Goal: Task Accomplishment & Management: Complete application form

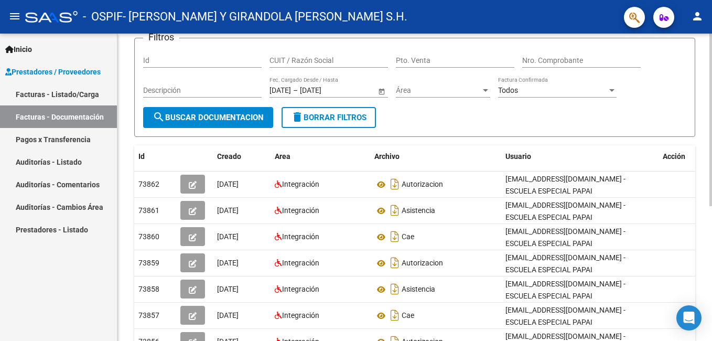
scroll to position [105, 0]
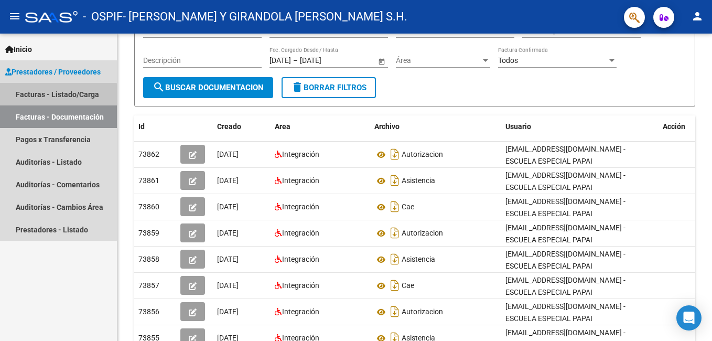
click at [56, 95] on link "Facturas - Listado/Carga" at bounding box center [58, 94] width 117 height 23
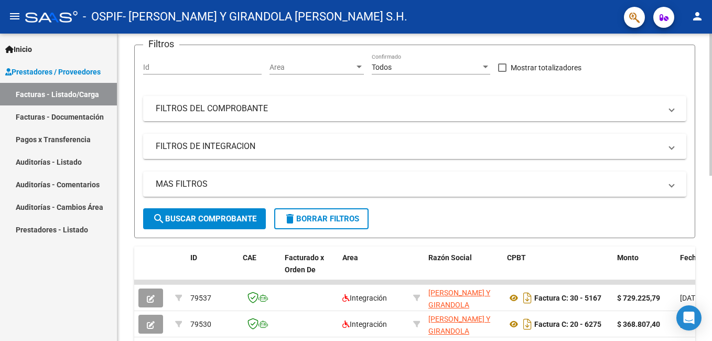
scroll to position [43, 0]
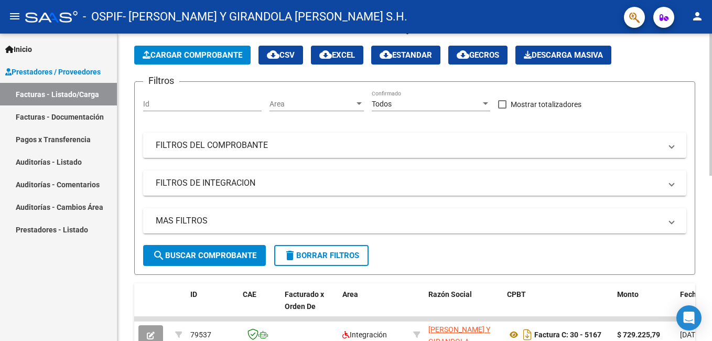
click at [203, 58] on span "Cargar Comprobante" at bounding box center [193, 54] width 100 height 9
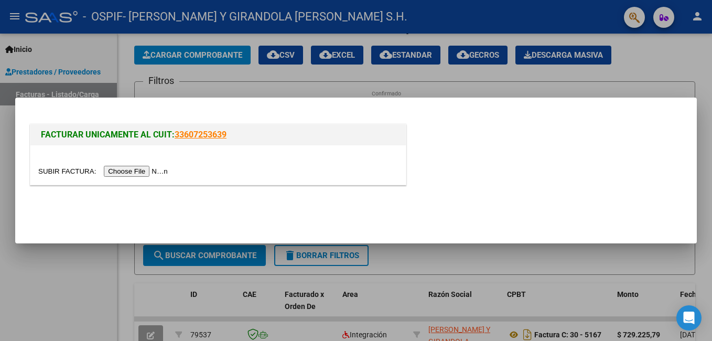
click at [112, 173] on input "file" at bounding box center [104, 171] width 133 height 11
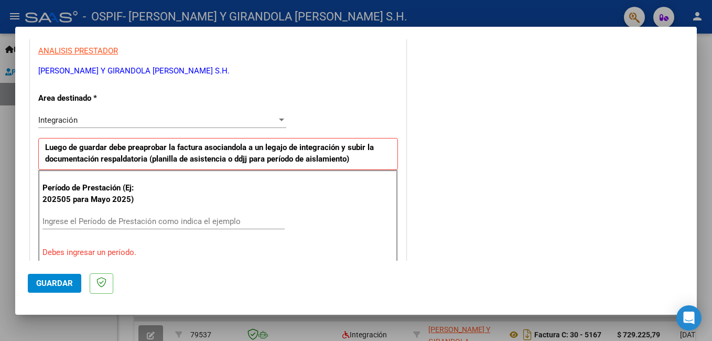
scroll to position [210, 0]
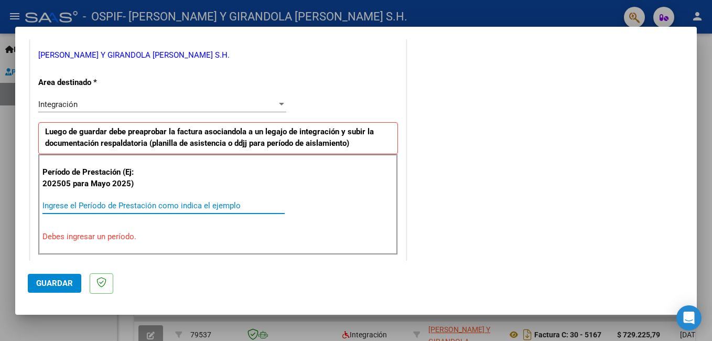
click at [58, 205] on input "Ingrese el Período de Prestación como indica el ejemplo" at bounding box center [163, 205] width 242 height 9
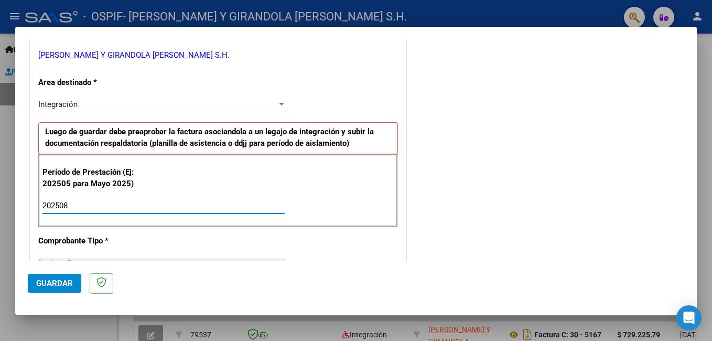
type input "202508"
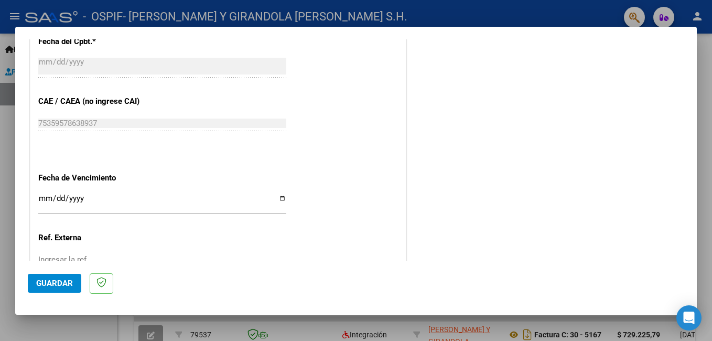
scroll to position [630, 0]
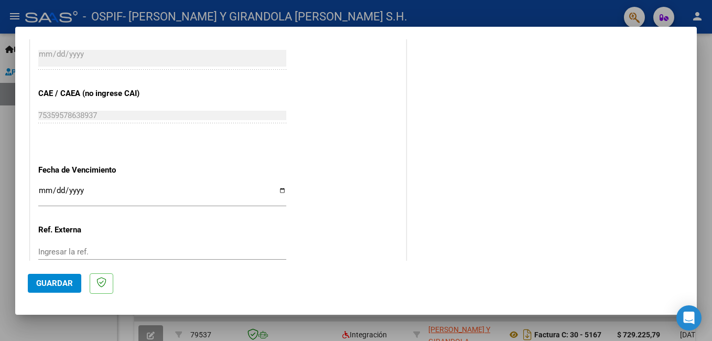
click at [43, 193] on input "Ingresar la fecha" at bounding box center [162, 194] width 248 height 17
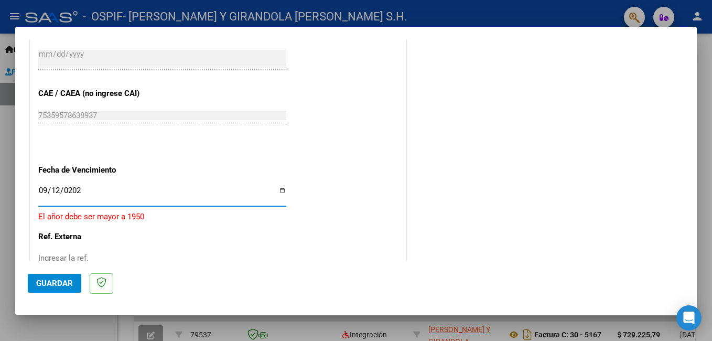
type input "[DATE]"
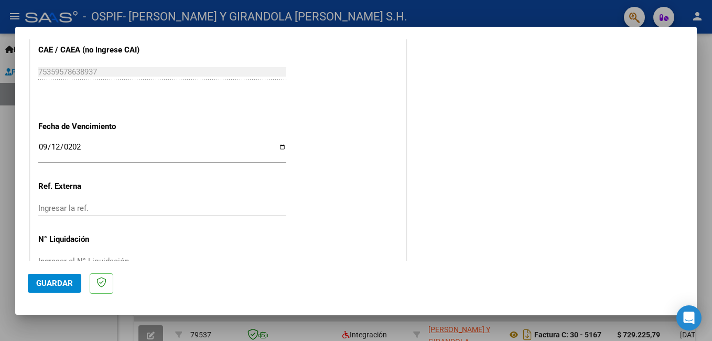
scroll to position [701, 0]
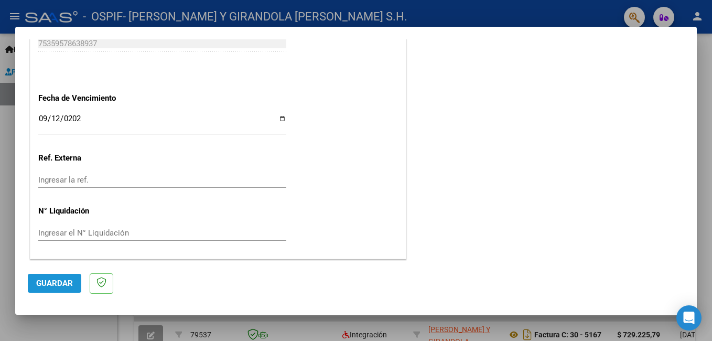
click at [49, 289] on button "Guardar" at bounding box center [55, 283] width 54 height 19
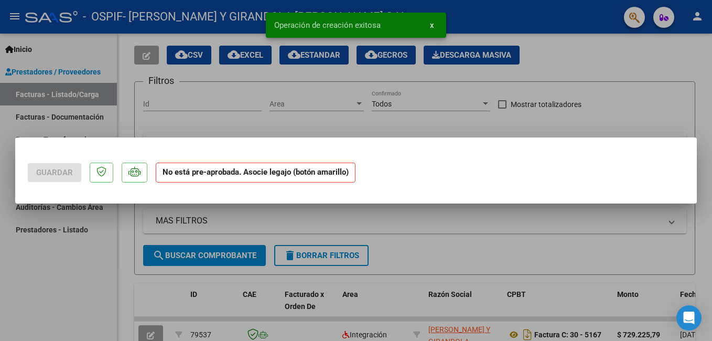
scroll to position [0, 0]
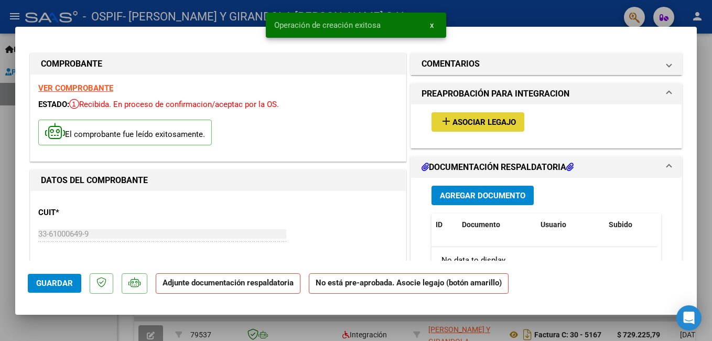
click at [476, 123] on span "Asociar Legajo" at bounding box center [484, 122] width 63 height 9
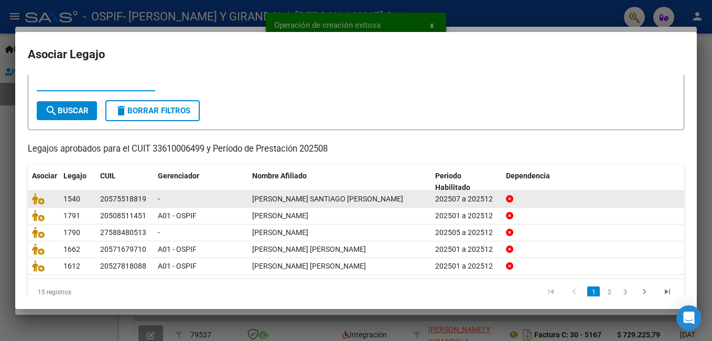
scroll to position [54, 0]
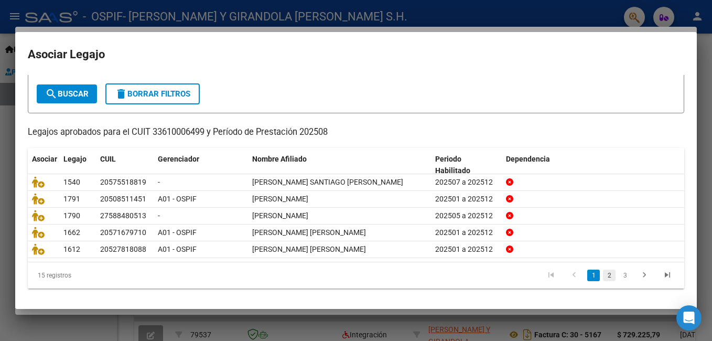
click at [603, 277] on link "2" at bounding box center [609, 276] width 13 height 12
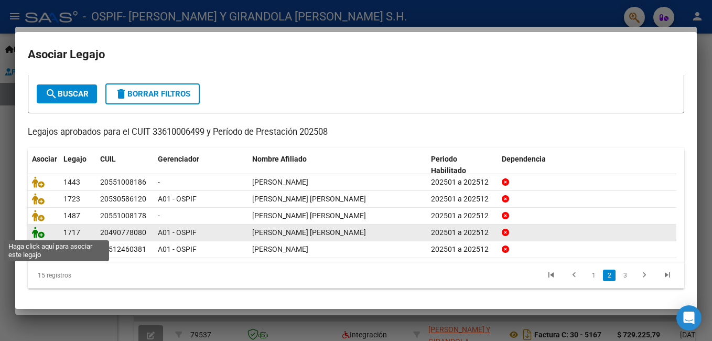
click at [33, 232] on icon at bounding box center [38, 233] width 13 height 12
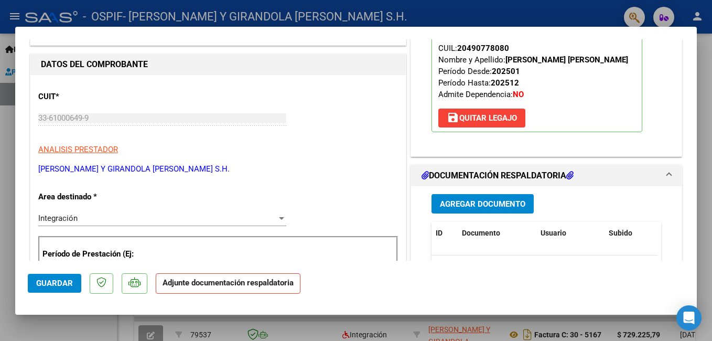
scroll to position [157, 0]
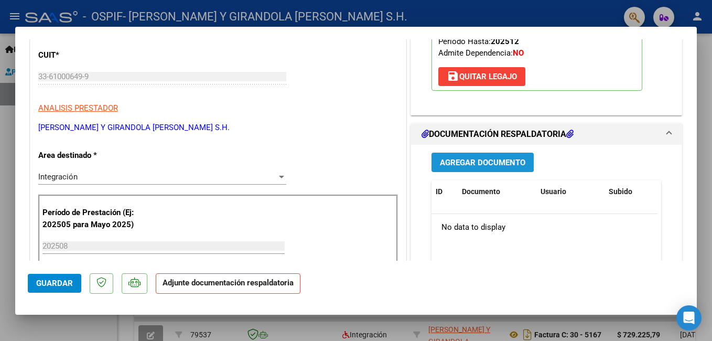
click at [475, 165] on span "Agregar Documento" at bounding box center [483, 162] width 86 height 9
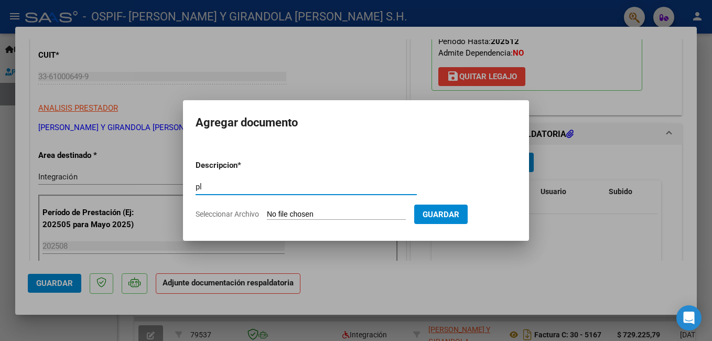
type input "planilla asistencia"
click at [326, 212] on input "Seleccionar Archivo" at bounding box center [336, 215] width 139 height 10
type input "C:\fakepath\ADJUNTOS [DATE] [PERSON_NAME].pdf"
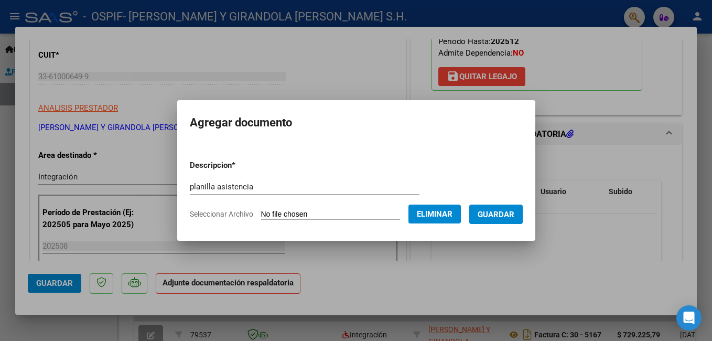
click at [515, 219] on span "Guardar" at bounding box center [496, 214] width 37 height 9
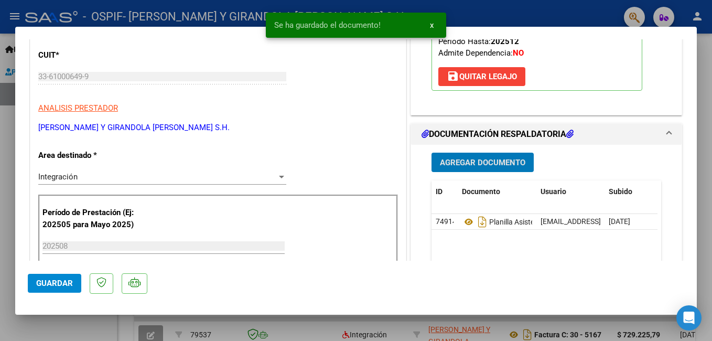
click at [54, 281] on span "Guardar" at bounding box center [54, 283] width 37 height 9
click at [70, 324] on div at bounding box center [356, 170] width 712 height 341
type input "$ 0,00"
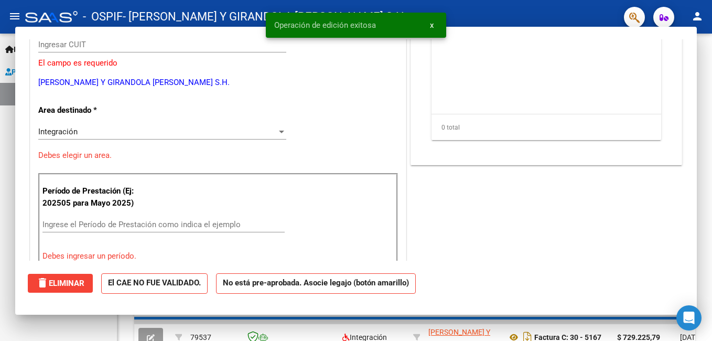
scroll to position [0, 0]
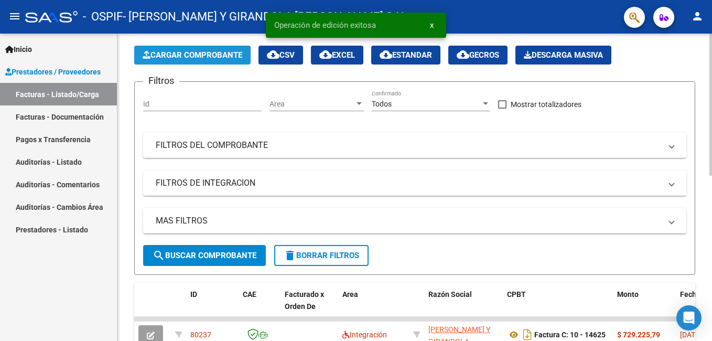
click at [214, 56] on span "Cargar Comprobante" at bounding box center [193, 54] width 100 height 9
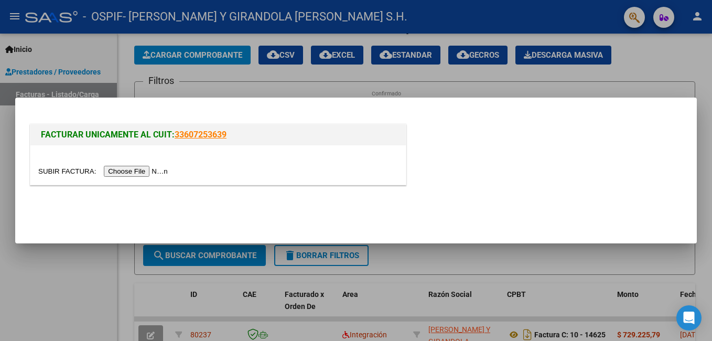
click at [125, 171] on input "file" at bounding box center [104, 171] width 133 height 11
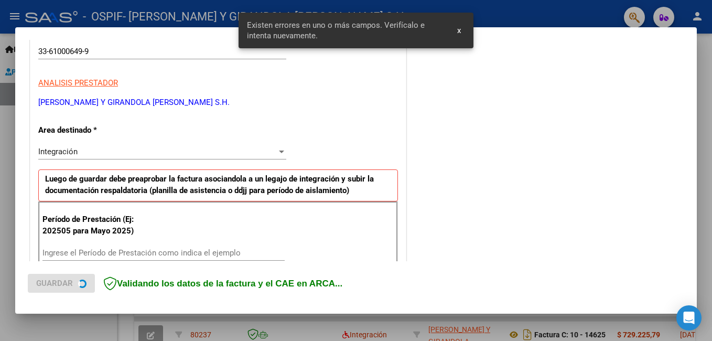
scroll to position [235, 0]
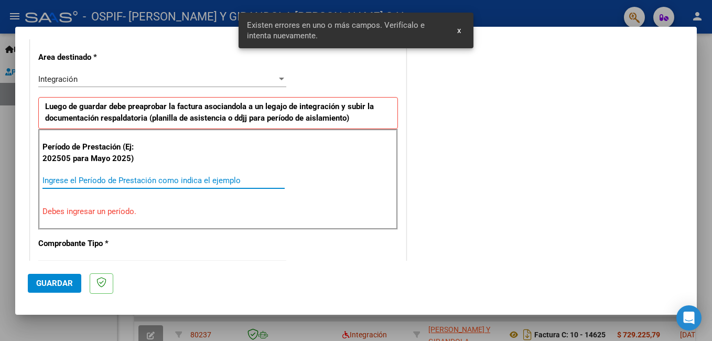
click at [104, 178] on input "Ingrese el Período de Prestación como indica el ejemplo" at bounding box center [163, 180] width 242 height 9
click at [72, 179] on input "Ingrese el Período de Prestación como indica el ejemplo" at bounding box center [163, 180] width 242 height 9
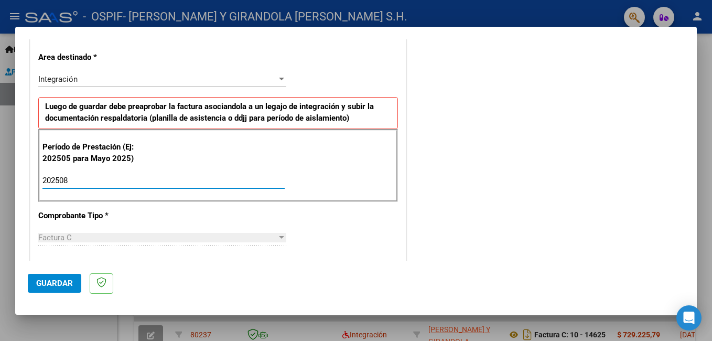
type input "202508"
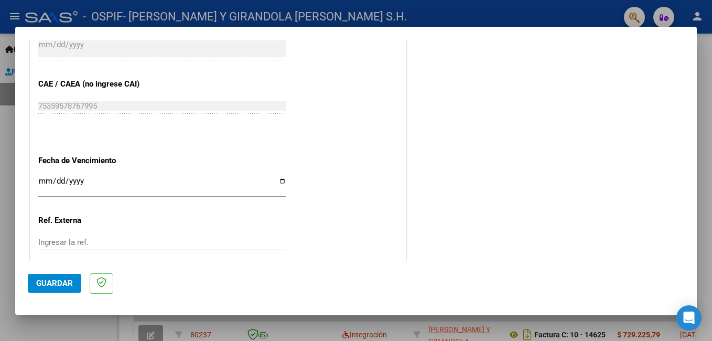
scroll to position [701, 0]
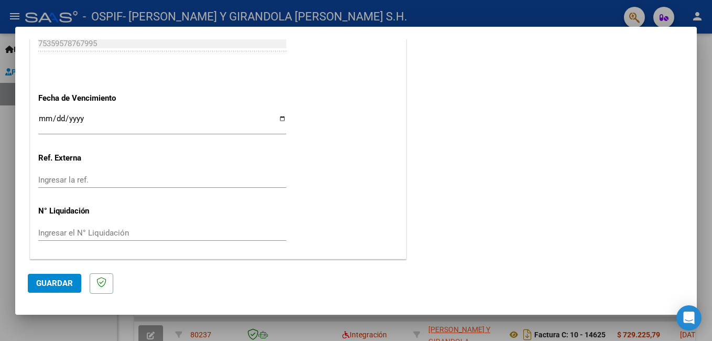
click at [42, 118] on input "Ingresar la fecha" at bounding box center [162, 122] width 248 height 17
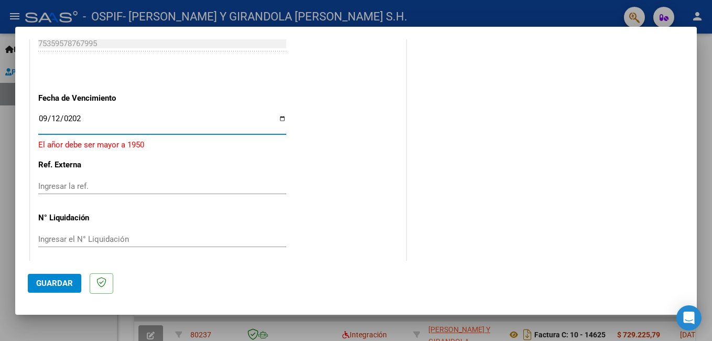
type input "[DATE]"
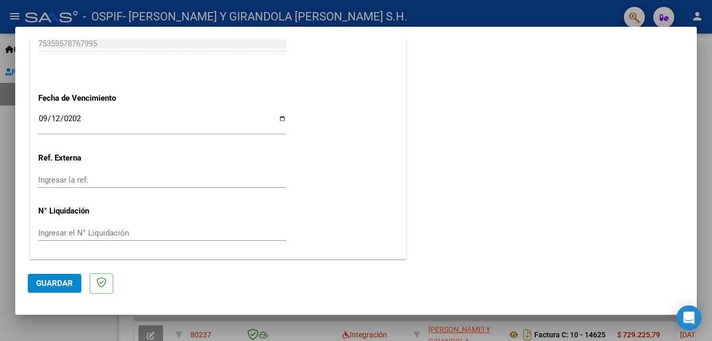
click at [52, 282] on span "Guardar" at bounding box center [54, 283] width 37 height 9
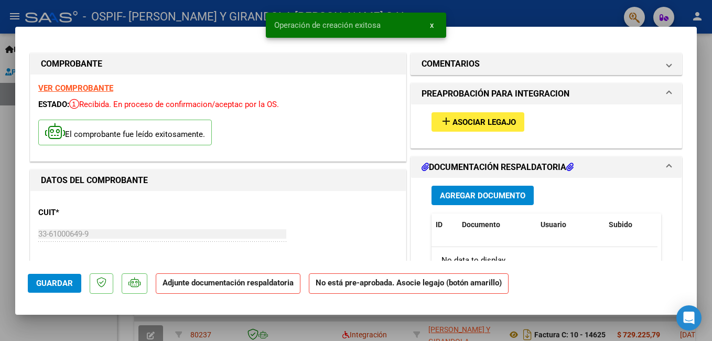
click at [455, 127] on span "Asociar Legajo" at bounding box center [484, 122] width 63 height 9
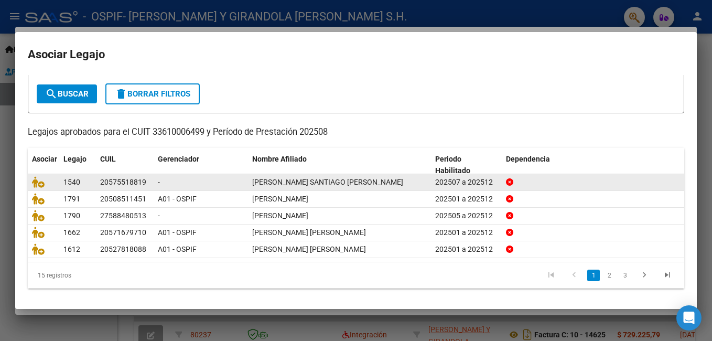
scroll to position [54, 0]
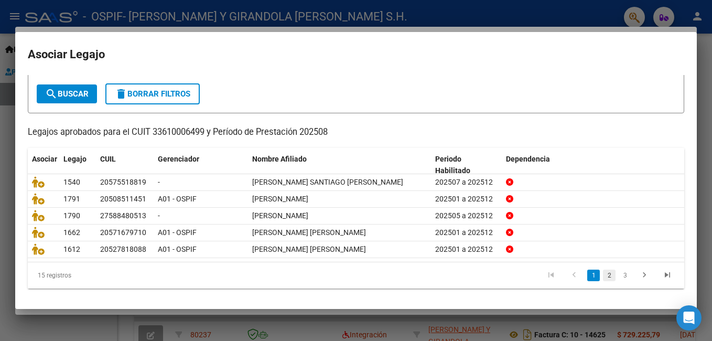
click at [605, 278] on link "2" at bounding box center [609, 276] width 13 height 12
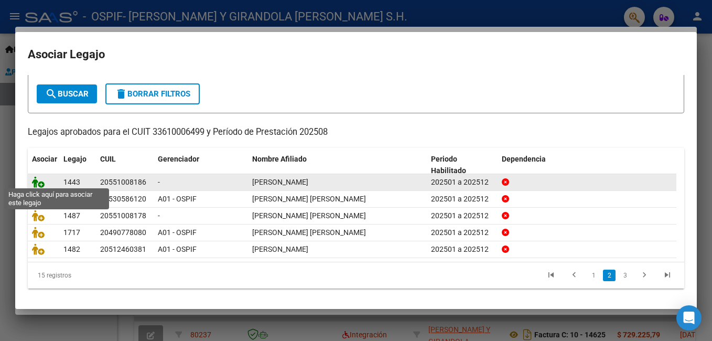
click at [34, 176] on icon at bounding box center [38, 182] width 13 height 12
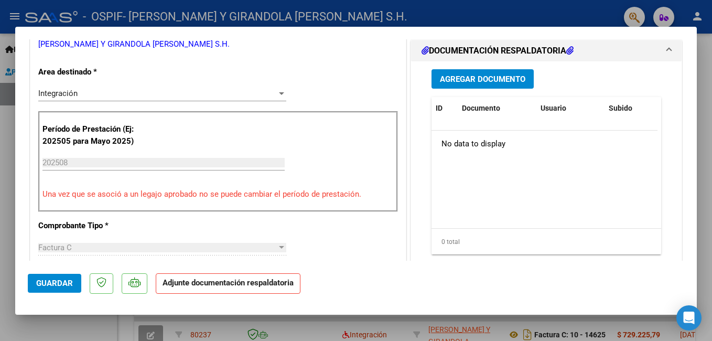
scroll to position [262, 0]
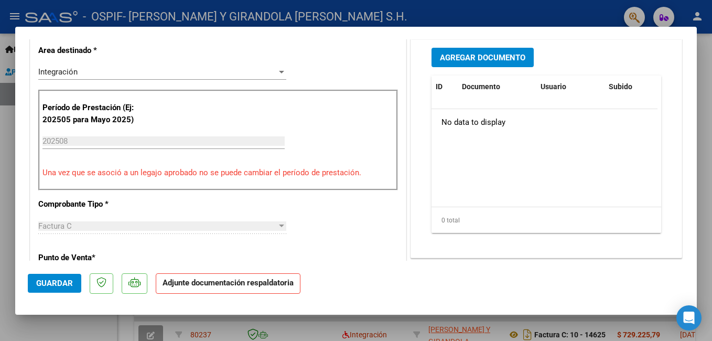
click at [476, 54] on span "Agregar Documento" at bounding box center [483, 57] width 86 height 9
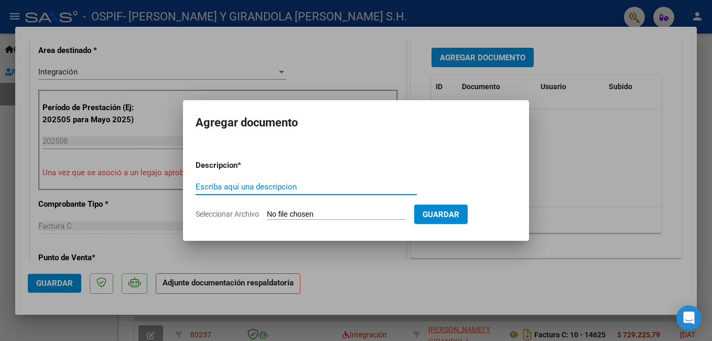
click at [291, 184] on input "Escriba aquí una descripcion" at bounding box center [306, 186] width 221 height 9
type input "planilla asistencia"
click at [322, 214] on input "Seleccionar Archivo" at bounding box center [336, 215] width 139 height 10
type input "C:\fakepath\ADJUNTOS [DATE] [PERSON_NAME].pdf"
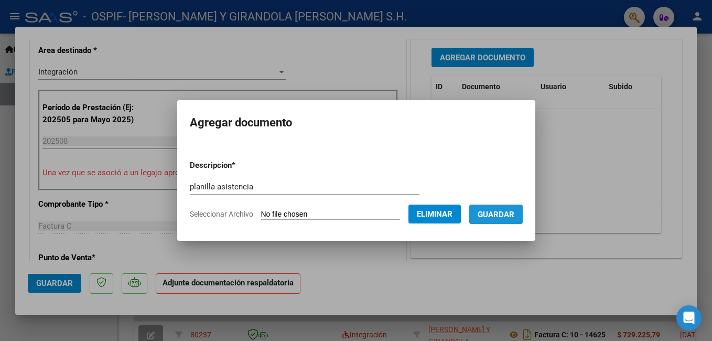
click at [505, 217] on span "Guardar" at bounding box center [496, 214] width 37 height 9
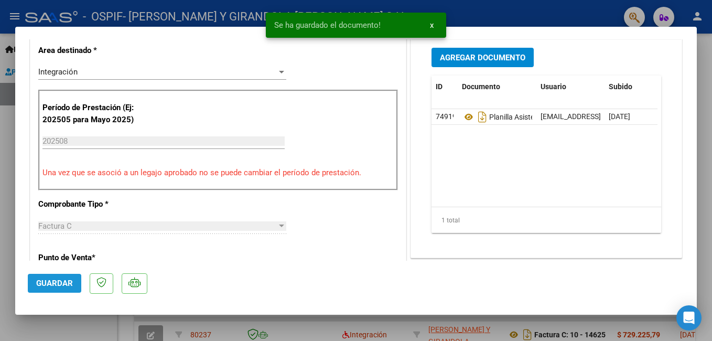
click at [68, 282] on span "Guardar" at bounding box center [54, 283] width 37 height 9
click at [74, 327] on div at bounding box center [356, 170] width 712 height 341
type input "$ 0,00"
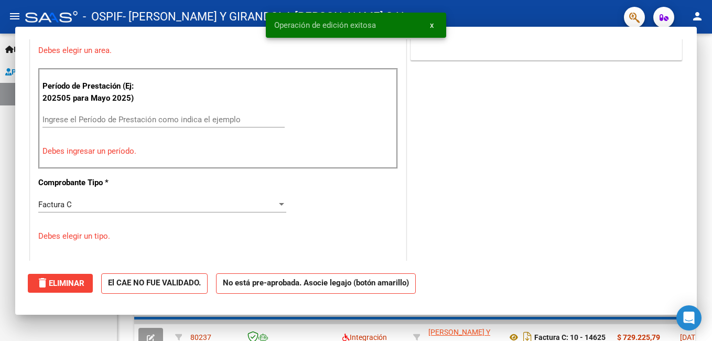
scroll to position [0, 0]
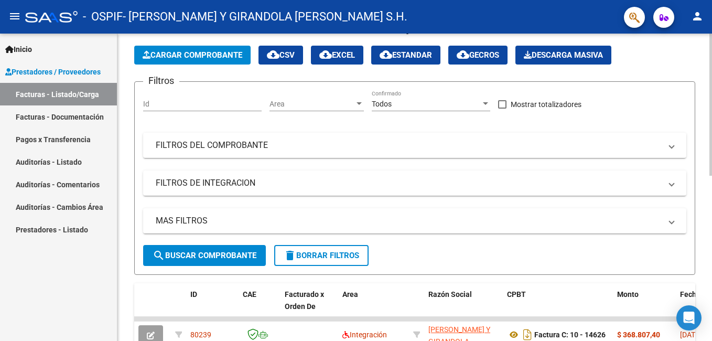
click at [194, 56] on span "Cargar Comprobante" at bounding box center [193, 54] width 100 height 9
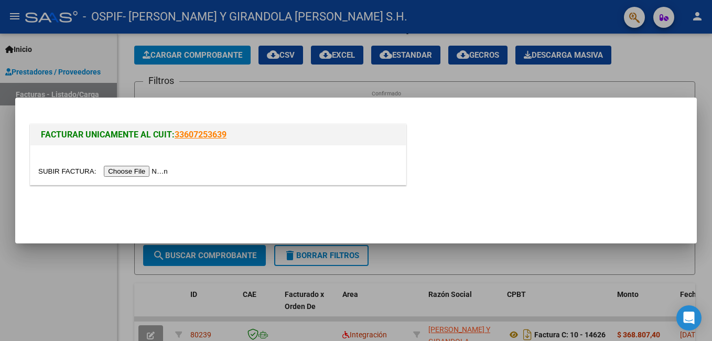
click at [147, 173] on input "file" at bounding box center [104, 171] width 133 height 11
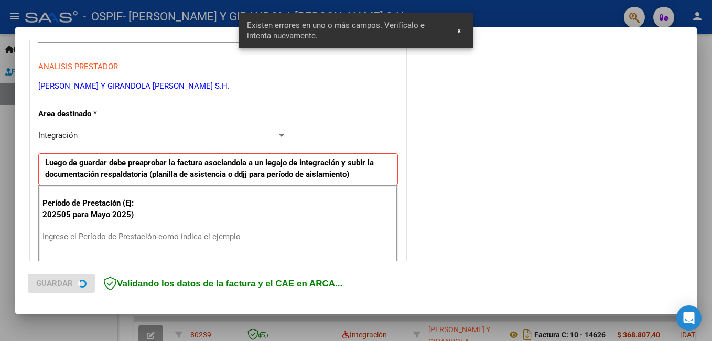
scroll to position [235, 0]
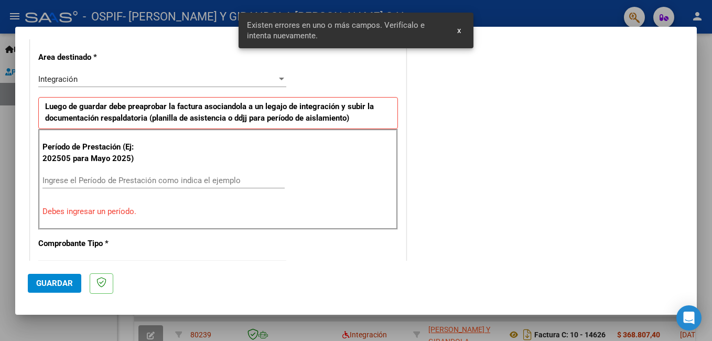
click at [115, 174] on div "Ingrese el Período de Prestación como indica el ejemplo" at bounding box center [163, 181] width 242 height 16
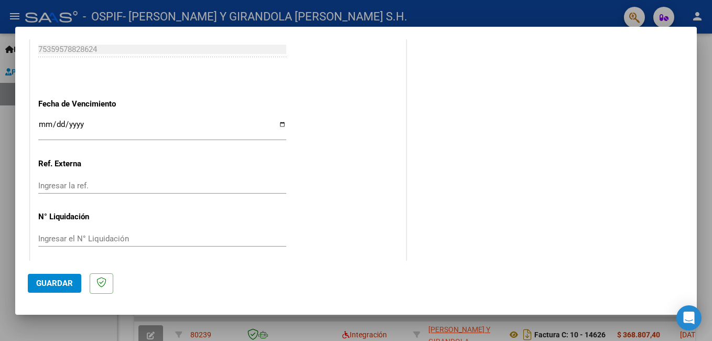
scroll to position [701, 0]
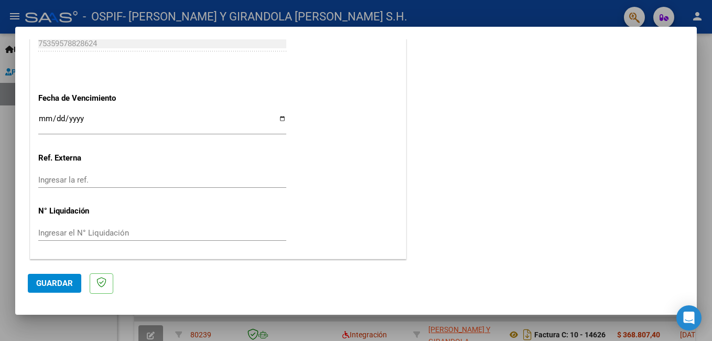
type input "202508"
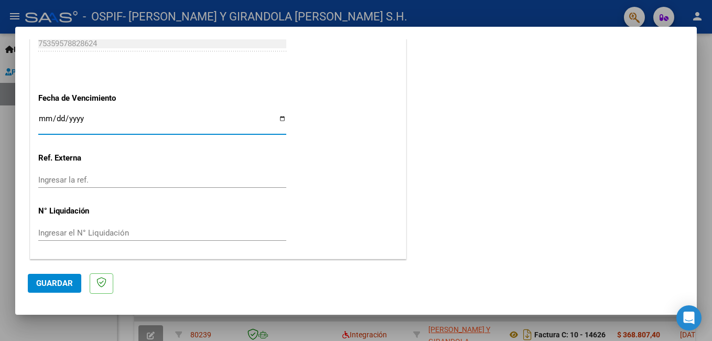
click at [44, 118] on input "Ingresar la fecha" at bounding box center [162, 122] width 248 height 17
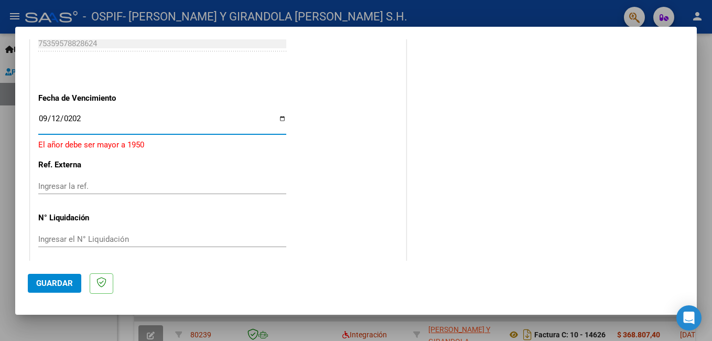
type input "[DATE]"
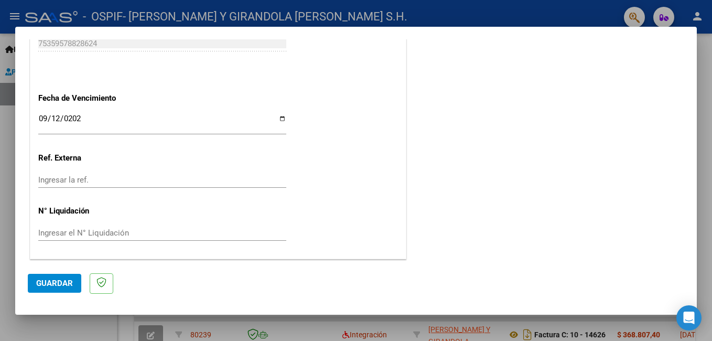
click at [55, 286] on span "Guardar" at bounding box center [54, 283] width 37 height 9
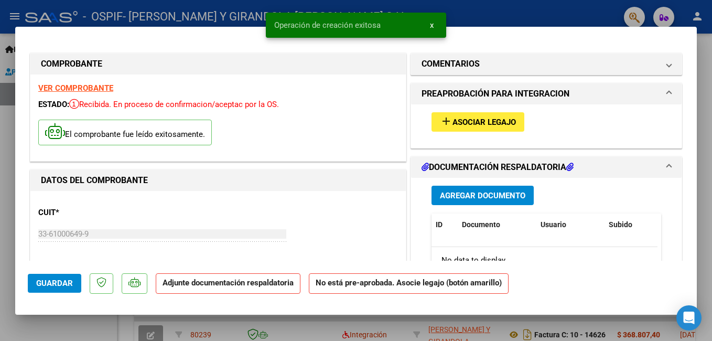
click at [497, 127] on button "add Asociar Legajo" at bounding box center [478, 121] width 93 height 19
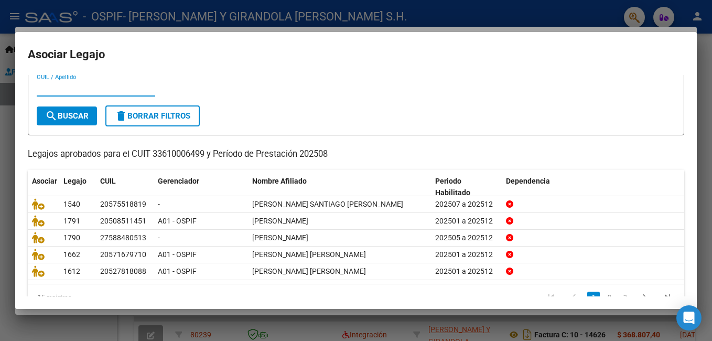
scroll to position [54, 0]
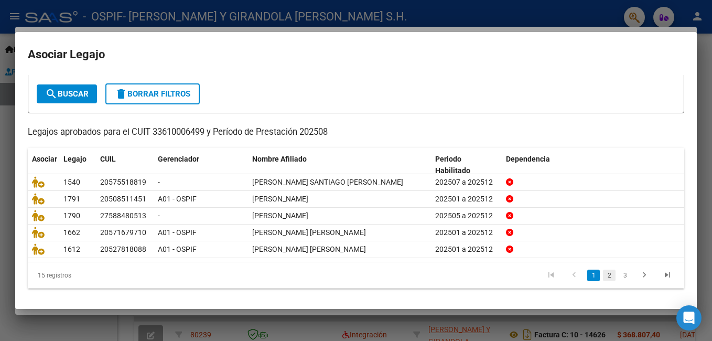
click at [603, 275] on link "2" at bounding box center [609, 276] width 13 height 12
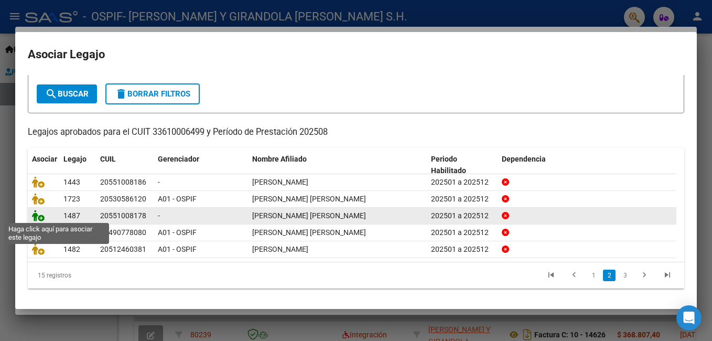
click at [42, 215] on icon at bounding box center [38, 216] width 13 height 12
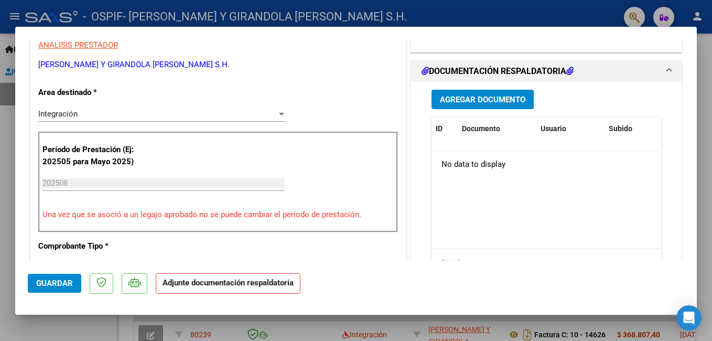
scroll to position [262, 0]
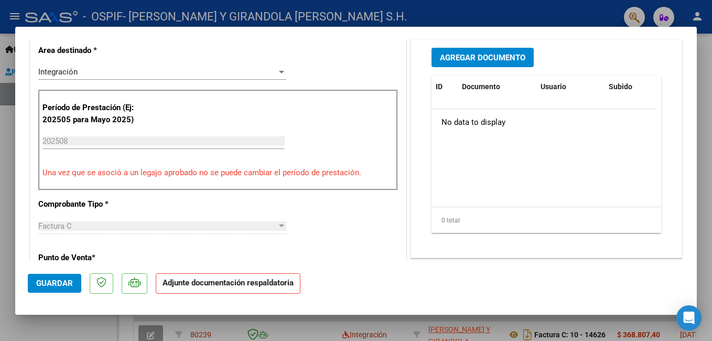
click at [478, 58] on span "Agregar Documento" at bounding box center [483, 57] width 86 height 9
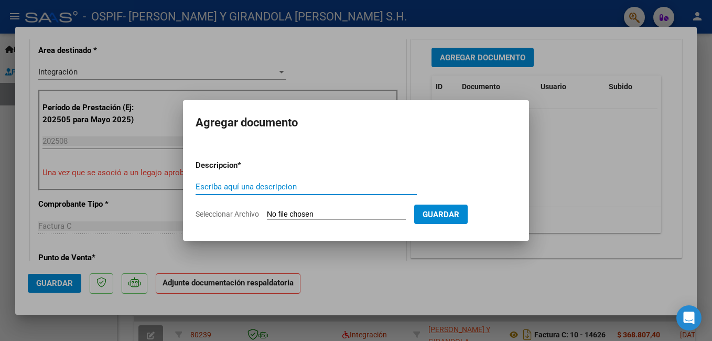
click at [275, 188] on input "Escriba aquí una descripcion" at bounding box center [306, 186] width 221 height 9
type input "planilla asistencia"
click at [308, 215] on input "Seleccionar Archivo" at bounding box center [336, 215] width 139 height 10
type input "C:\fakepath\ADJUNTOS [DATE] [GEOGRAPHIC_DATA][PERSON_NAME].pdf"
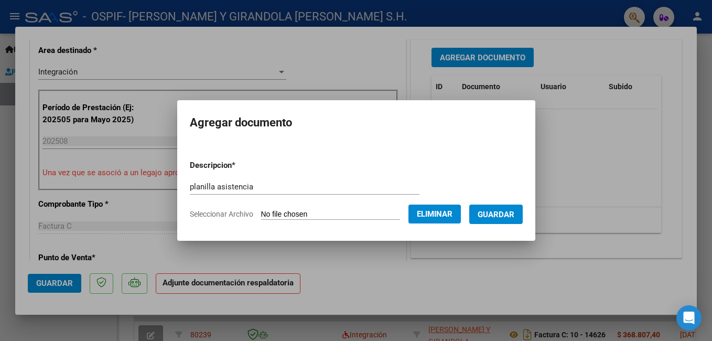
click at [512, 213] on span "Guardar" at bounding box center [496, 214] width 37 height 9
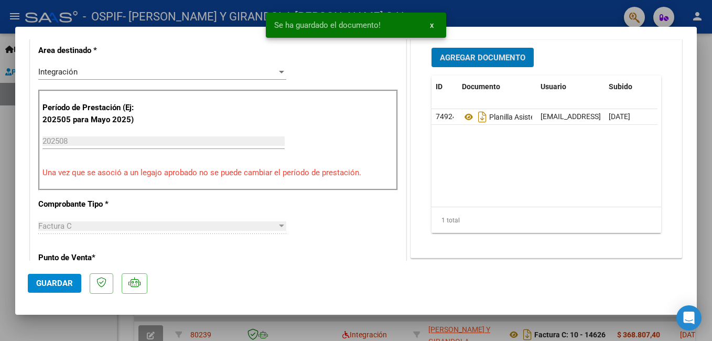
click at [57, 282] on span "Guardar" at bounding box center [54, 283] width 37 height 9
click at [63, 324] on div at bounding box center [356, 170] width 712 height 341
type input "$ 0,00"
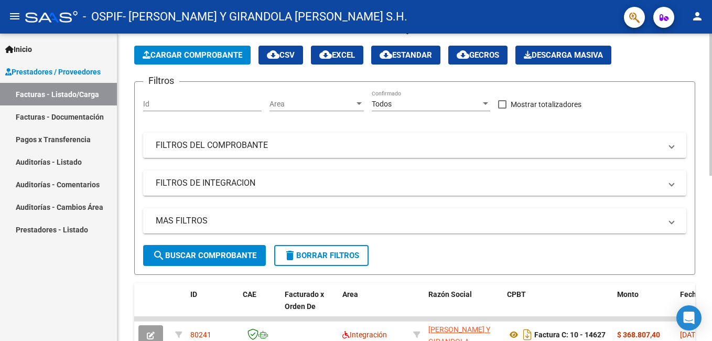
click at [205, 57] on span "Cargar Comprobante" at bounding box center [193, 54] width 100 height 9
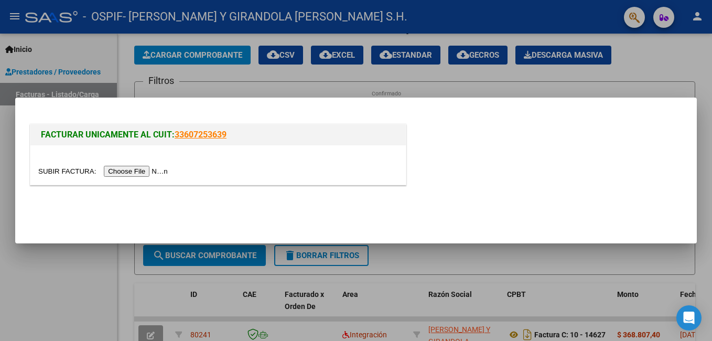
click at [150, 171] on input "file" at bounding box center [104, 171] width 133 height 11
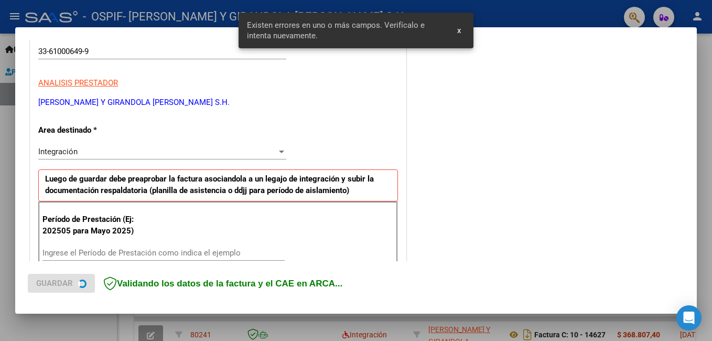
scroll to position [235, 0]
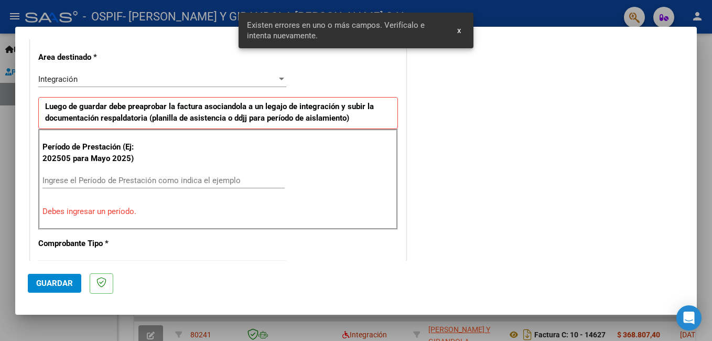
click at [82, 181] on input "Ingrese el Período de Prestación como indica el ejemplo" at bounding box center [163, 180] width 242 height 9
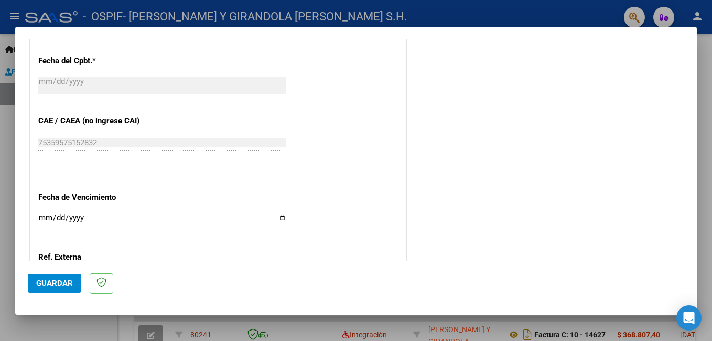
scroll to position [701, 0]
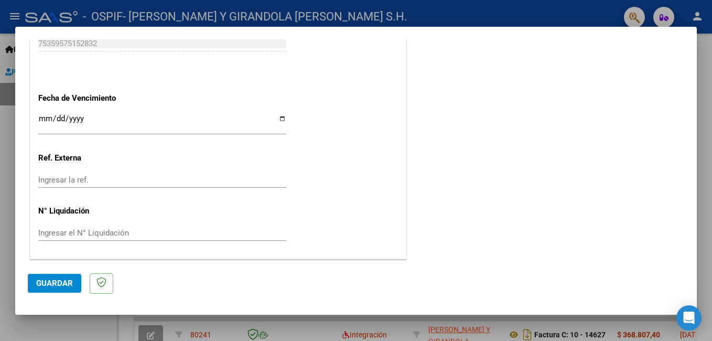
type input "202508"
click at [47, 120] on input "Ingresar la fecha" at bounding box center [162, 122] width 248 height 17
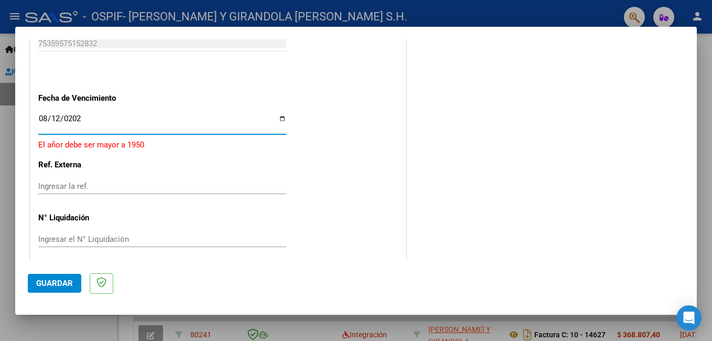
type input "[DATE]"
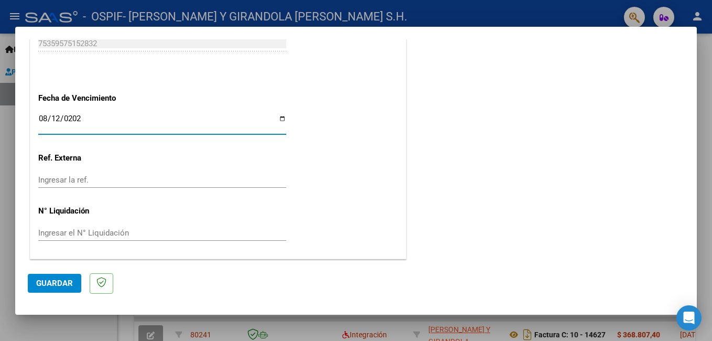
click at [57, 116] on input "[DATE]" at bounding box center [162, 122] width 248 height 17
type input "[DATE]"
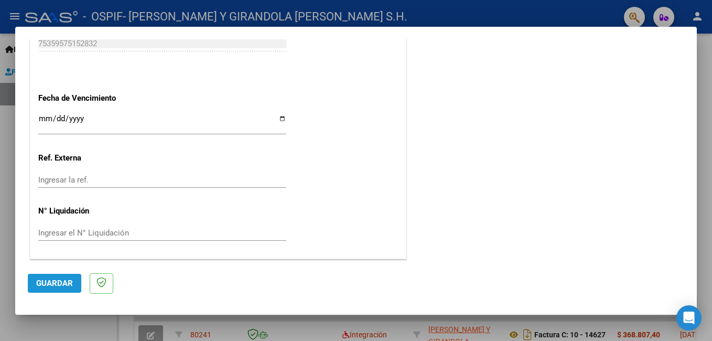
click at [66, 284] on span "Guardar" at bounding box center [54, 283] width 37 height 9
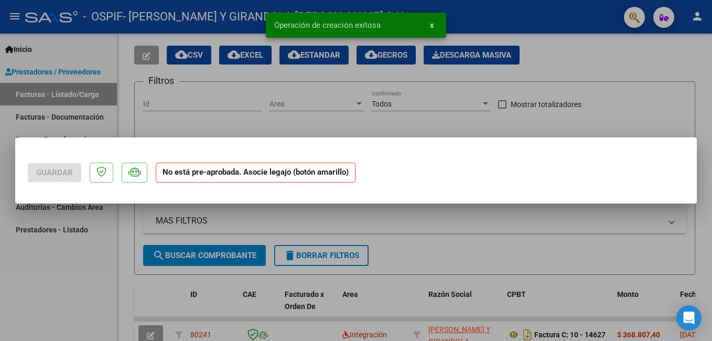
scroll to position [0, 0]
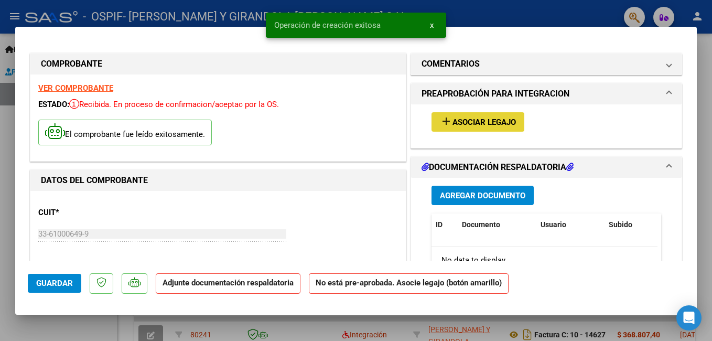
click at [475, 118] on span "Asociar Legajo" at bounding box center [484, 122] width 63 height 9
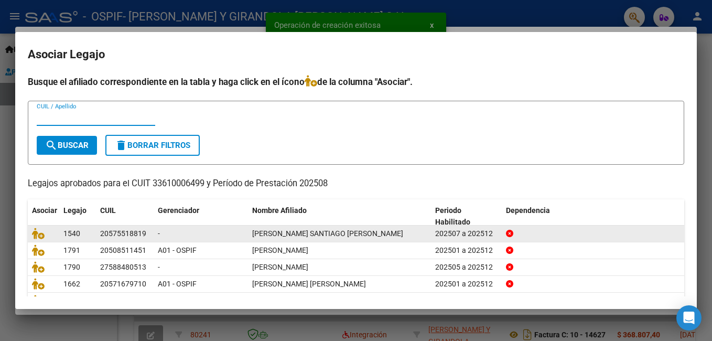
scroll to position [54, 0]
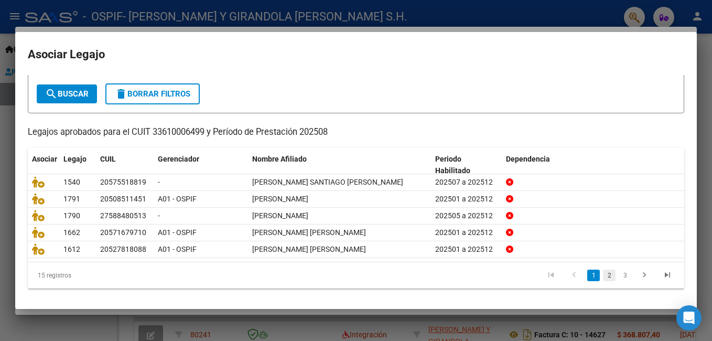
click at [603, 276] on link "2" at bounding box center [609, 276] width 13 height 12
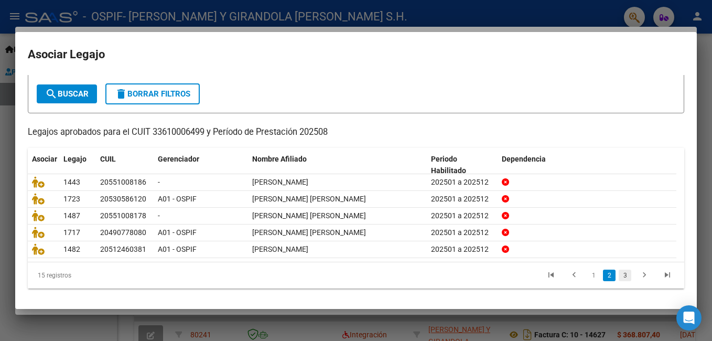
click at [622, 276] on link "3" at bounding box center [625, 276] width 13 height 12
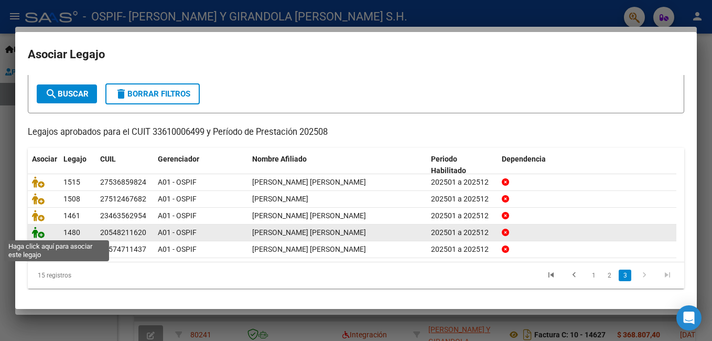
click at [40, 235] on icon at bounding box center [38, 233] width 13 height 12
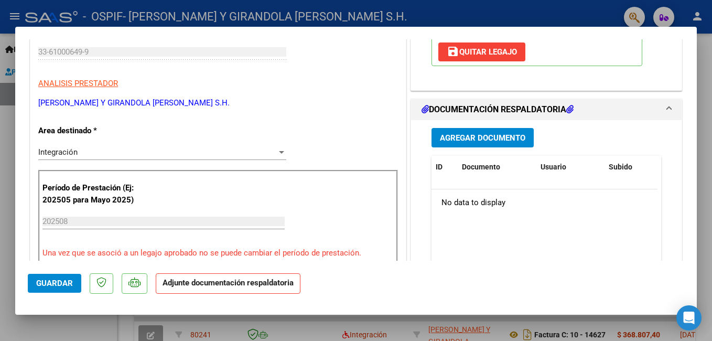
scroll to position [262, 0]
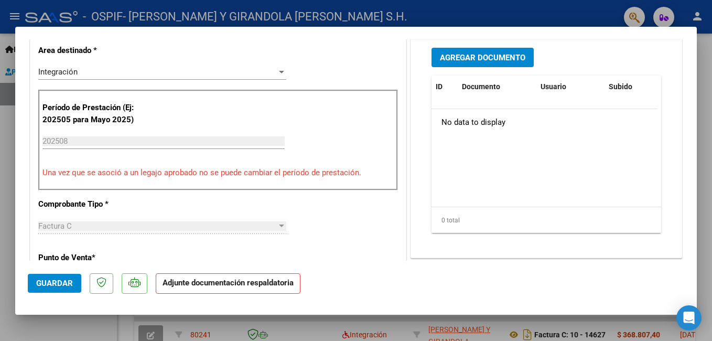
click at [481, 53] on span "Agregar Documento" at bounding box center [483, 57] width 86 height 9
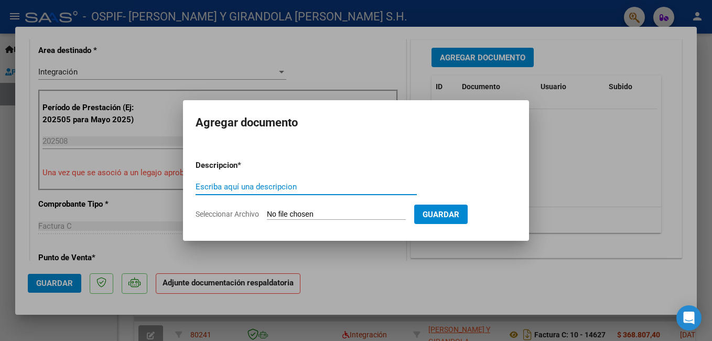
click at [294, 187] on input "Escriba aquí una descripcion" at bounding box center [306, 186] width 221 height 9
type input "planilla asistencia"
click at [318, 211] on input "Seleccionar Archivo" at bounding box center [336, 215] width 139 height 10
type input "C:\fakepath\ADJUNTOS [DATE] [PERSON_NAME]pdf"
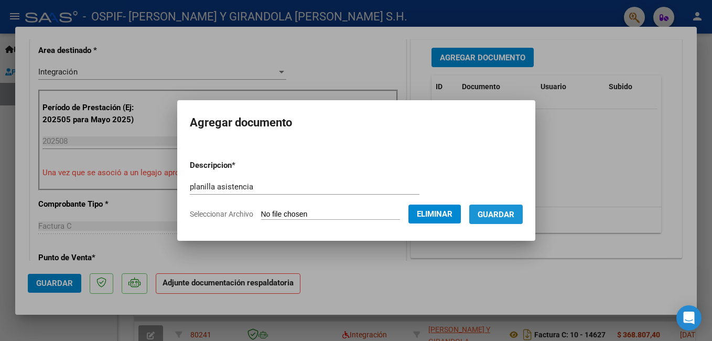
click at [513, 215] on span "Guardar" at bounding box center [496, 214] width 37 height 9
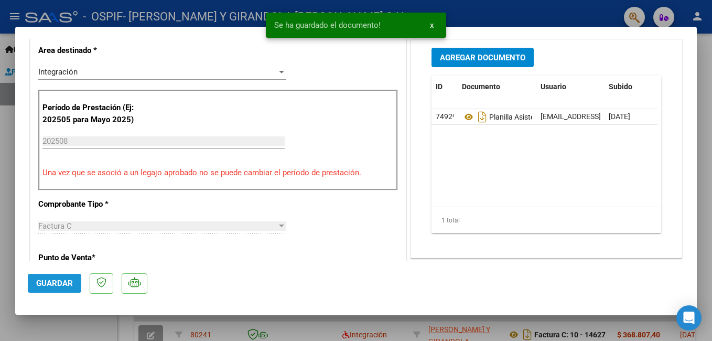
click at [49, 286] on span "Guardar" at bounding box center [54, 283] width 37 height 9
click at [45, 325] on div at bounding box center [356, 170] width 712 height 341
type input "$ 0,00"
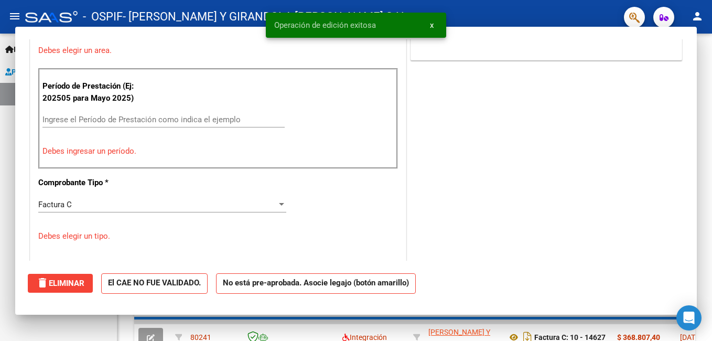
scroll to position [0, 0]
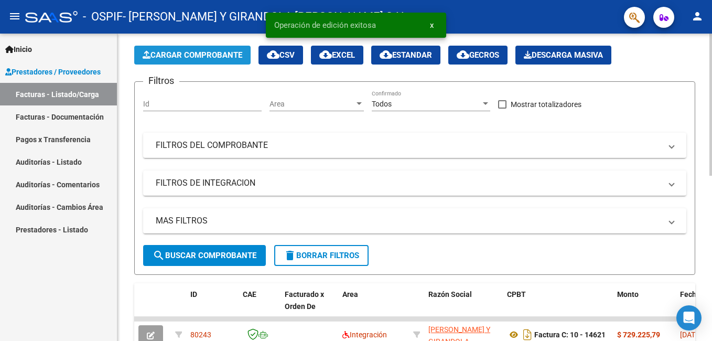
click at [237, 55] on span "Cargar Comprobante" at bounding box center [193, 54] width 100 height 9
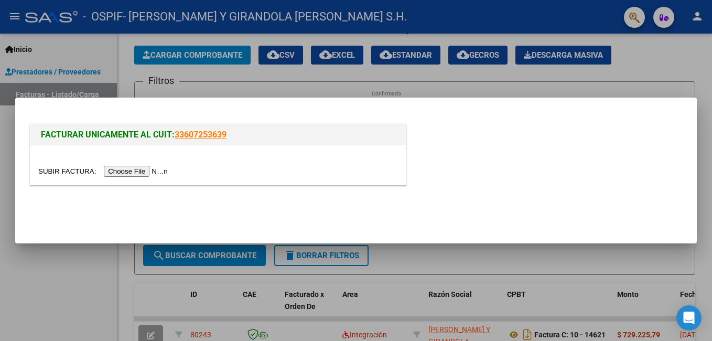
click at [110, 172] on input "file" at bounding box center [104, 171] width 133 height 11
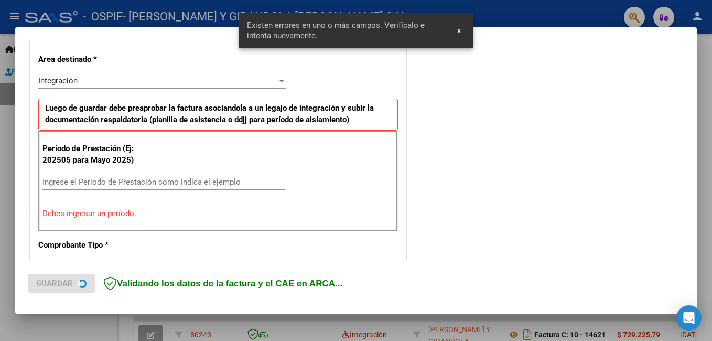
scroll to position [235, 0]
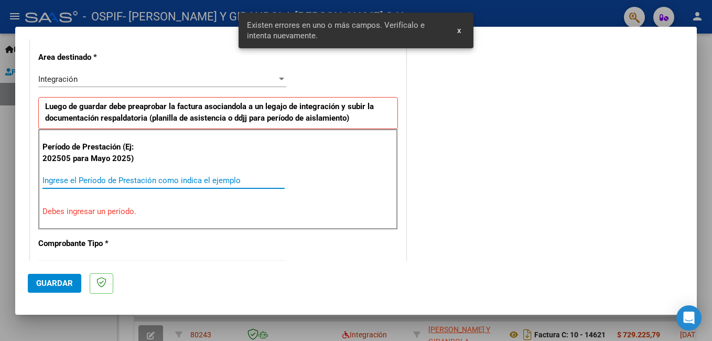
click at [108, 181] on input "Ingrese el Período de Prestación como indica el ejemplo" at bounding box center [163, 180] width 242 height 9
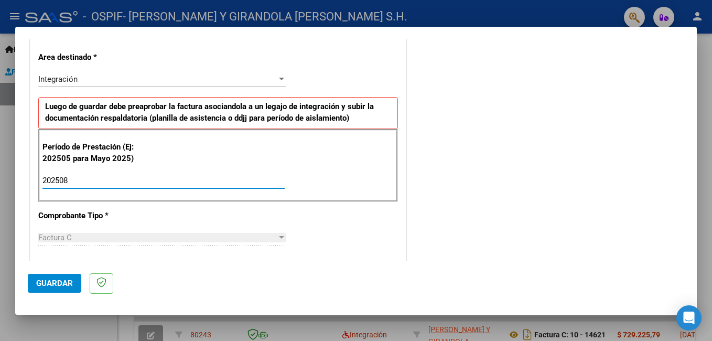
type input "202508"
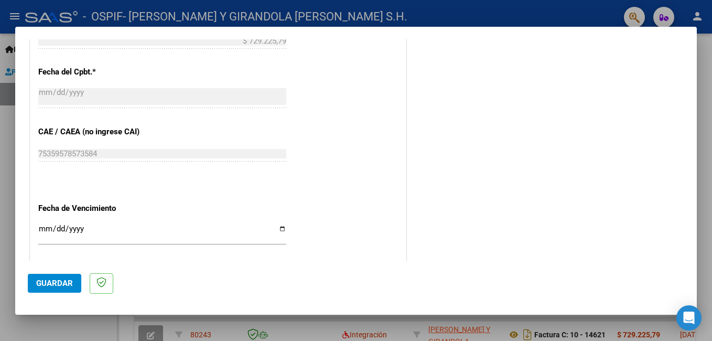
scroll to position [655, 0]
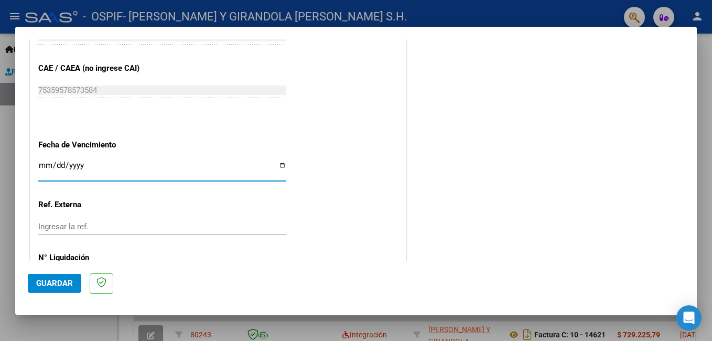
click at [45, 163] on input "Ingresar la fecha" at bounding box center [162, 169] width 248 height 17
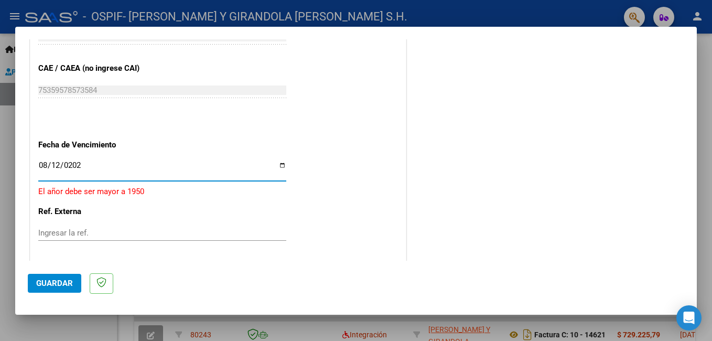
type input "[DATE]"
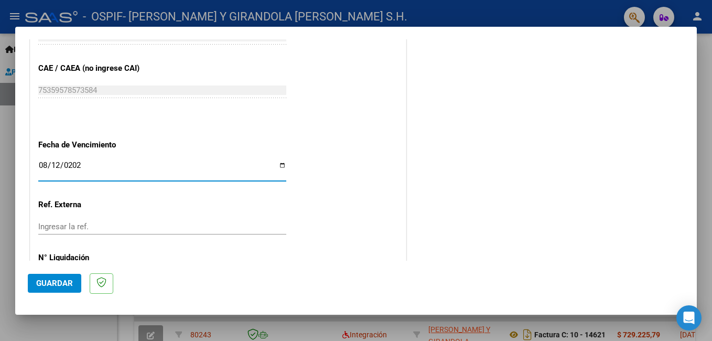
click at [57, 165] on input "[DATE]" at bounding box center [162, 169] width 248 height 17
type input "[DATE]"
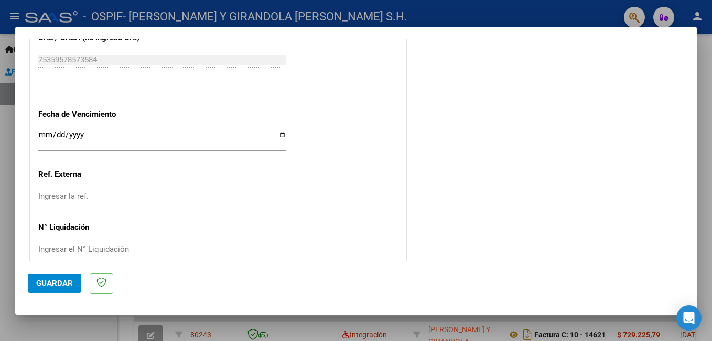
scroll to position [701, 0]
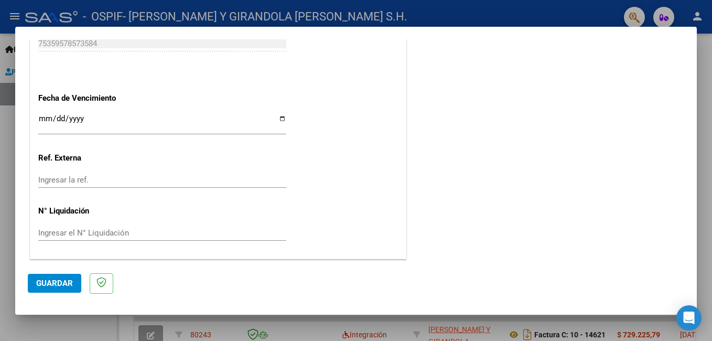
click at [60, 282] on span "Guardar" at bounding box center [54, 283] width 37 height 9
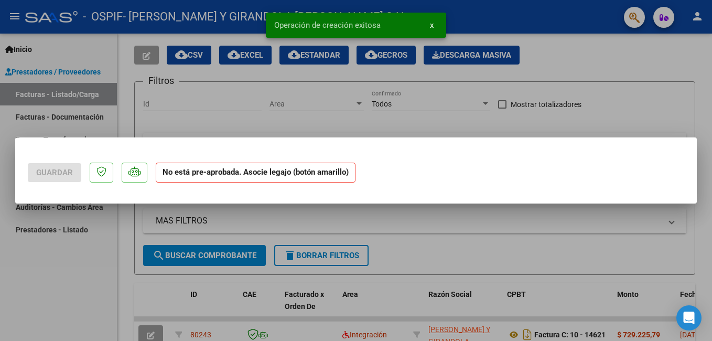
scroll to position [0, 0]
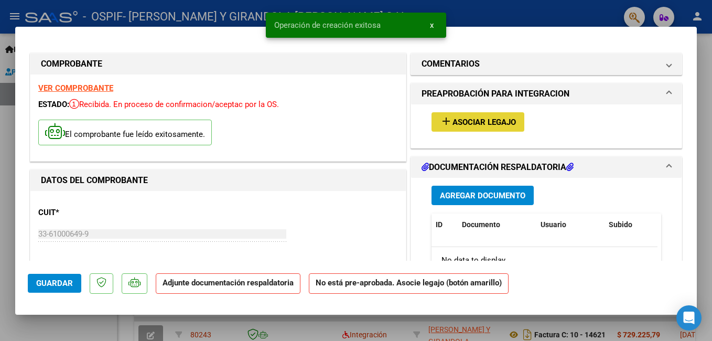
click at [498, 123] on span "Asociar Legajo" at bounding box center [484, 122] width 63 height 9
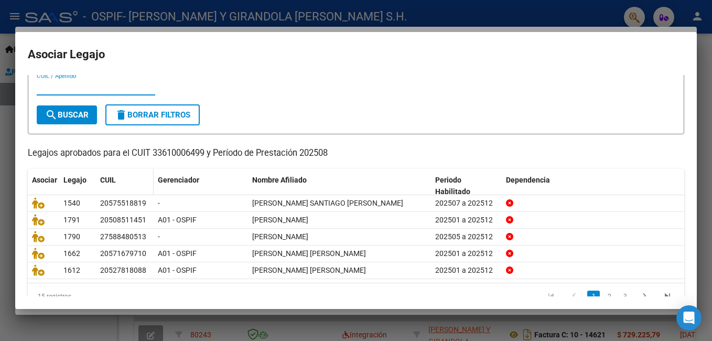
scroll to position [54, 0]
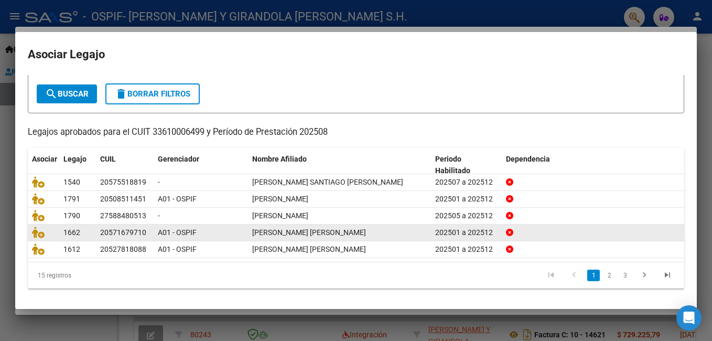
click at [621, 275] on link "3" at bounding box center [625, 276] width 13 height 12
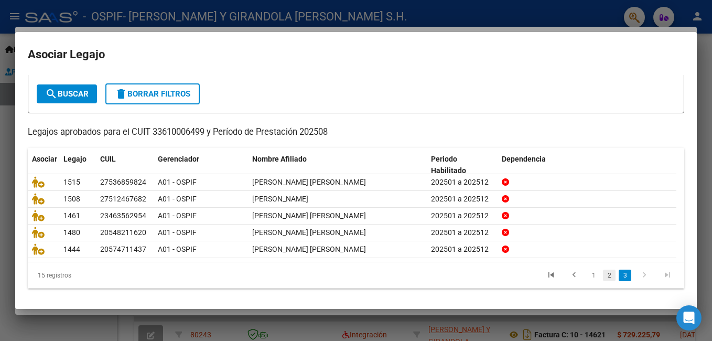
click at [604, 274] on link "2" at bounding box center [609, 276] width 13 height 12
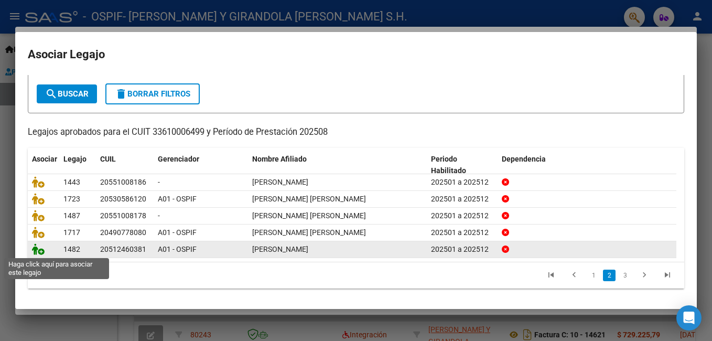
click at [38, 249] on icon at bounding box center [38, 249] width 13 height 12
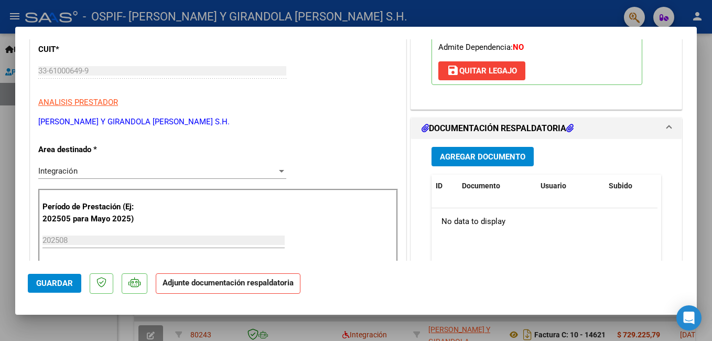
scroll to position [262, 0]
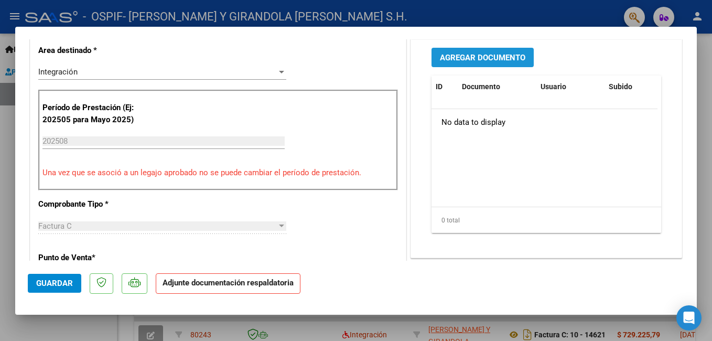
click at [465, 49] on button "Agregar Documento" at bounding box center [483, 57] width 102 height 19
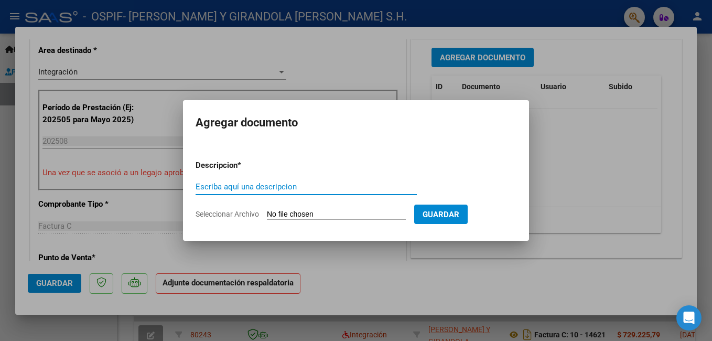
click at [287, 187] on input "Escriba aquí una descripcion" at bounding box center [306, 186] width 221 height 9
type input "planilla asistencia"
click at [298, 213] on input "Seleccionar Archivo" at bounding box center [336, 215] width 139 height 10
type input "C:\fakepath\ADJUNTOS [DATE] [PERSON_NAME].pdf"
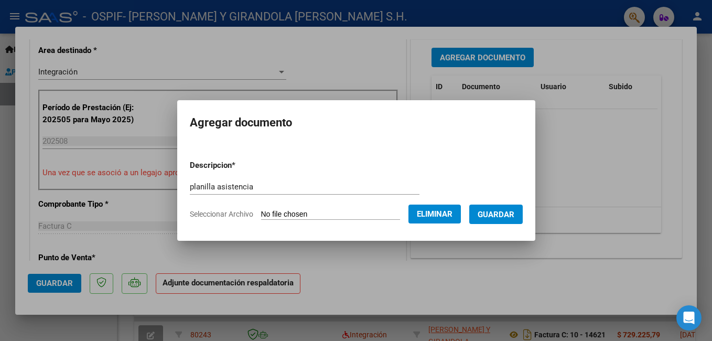
click at [509, 218] on span "Guardar" at bounding box center [496, 214] width 37 height 9
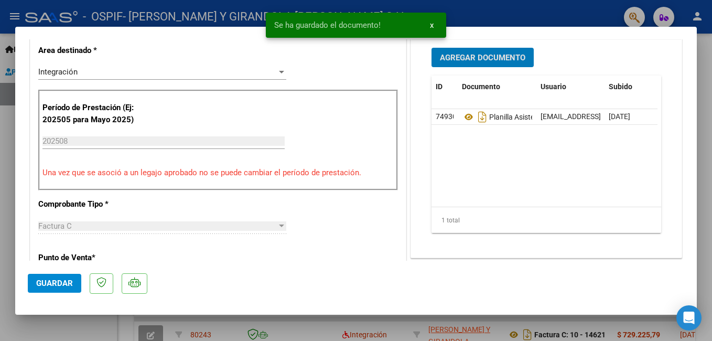
click at [63, 288] on span "Guardar" at bounding box center [54, 283] width 37 height 9
click at [70, 327] on div at bounding box center [356, 170] width 712 height 341
type input "$ 0,00"
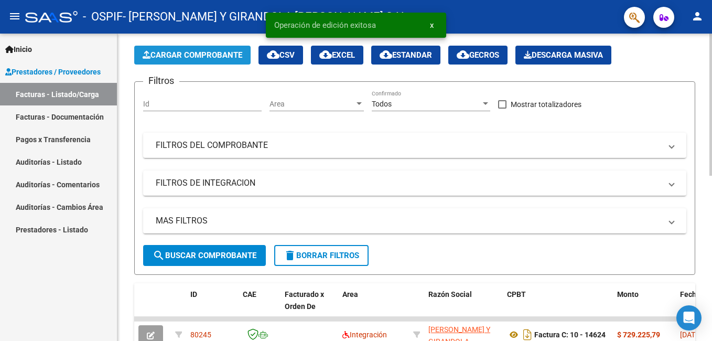
click at [191, 59] on span "Cargar Comprobante" at bounding box center [193, 54] width 100 height 9
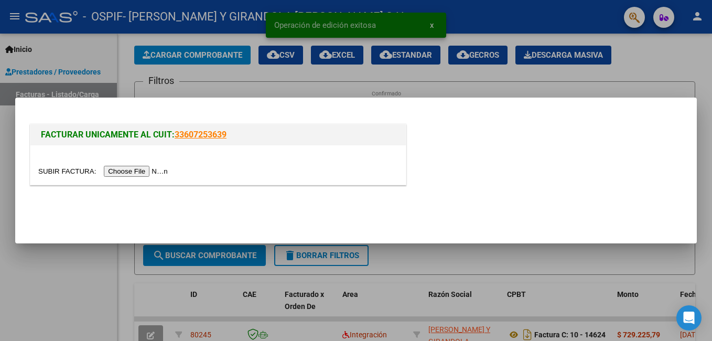
click at [117, 172] on input "file" at bounding box center [104, 171] width 133 height 11
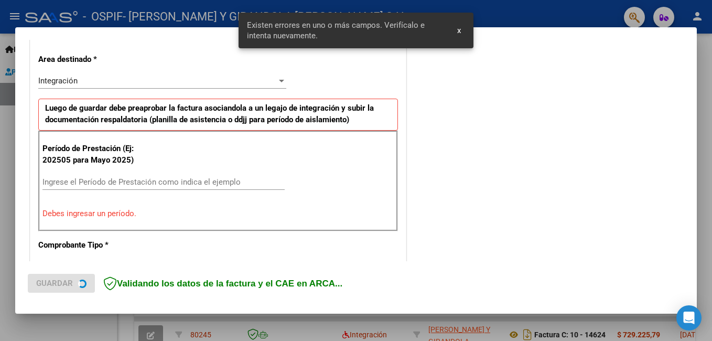
scroll to position [235, 0]
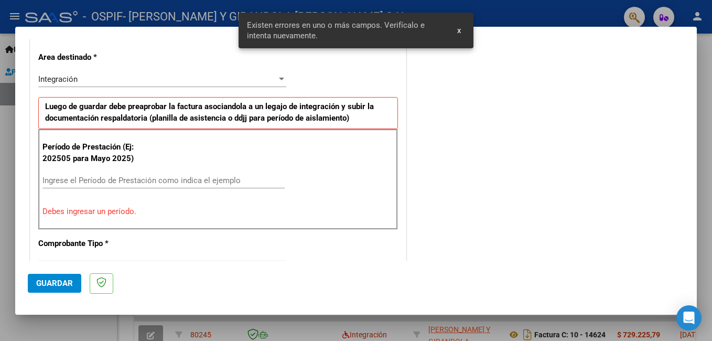
click at [106, 180] on input "Ingrese el Período de Prestación como indica el ejemplo" at bounding box center [163, 180] width 242 height 9
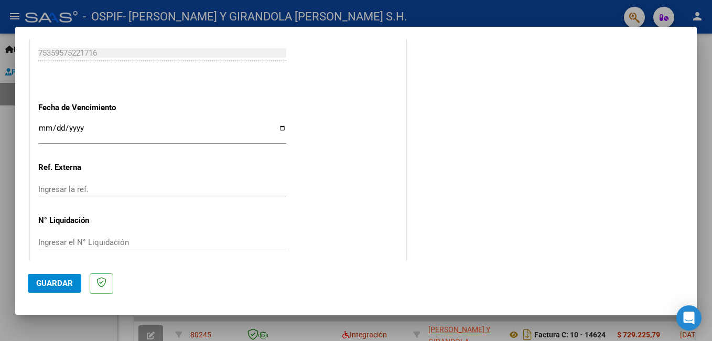
scroll to position [701, 0]
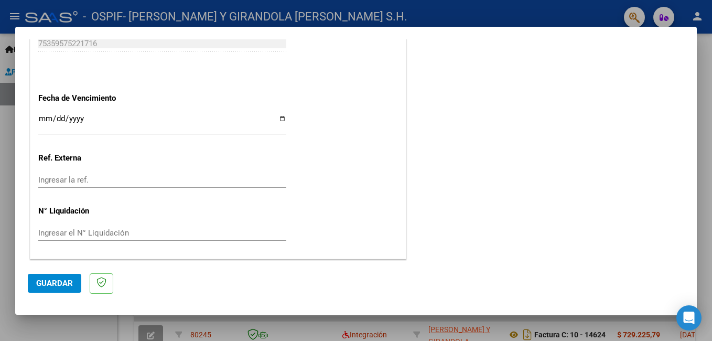
type input "202508"
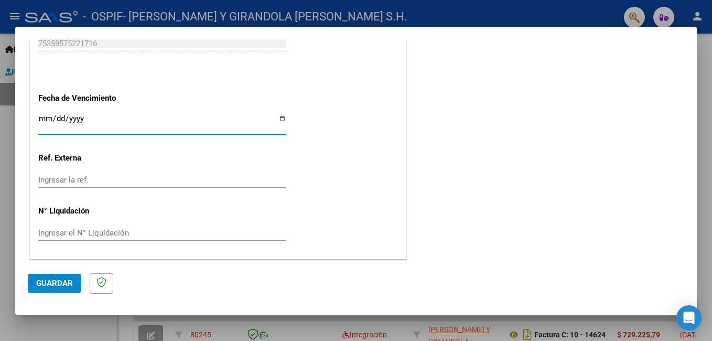
click at [40, 119] on input "Ingresar la fecha" at bounding box center [162, 122] width 248 height 17
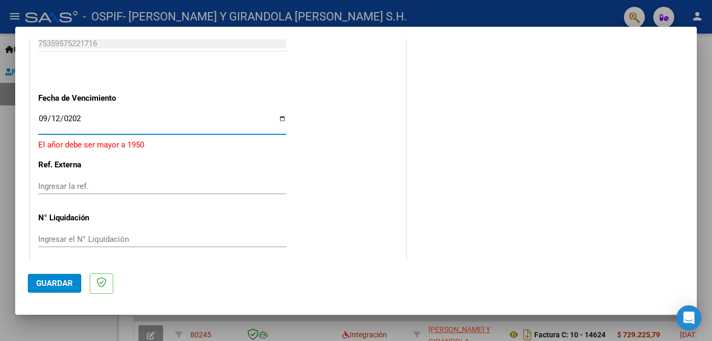
type input "[DATE]"
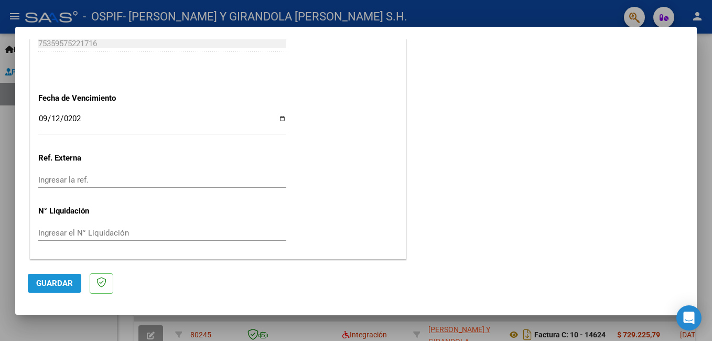
click at [36, 283] on span "Guardar" at bounding box center [54, 283] width 37 height 9
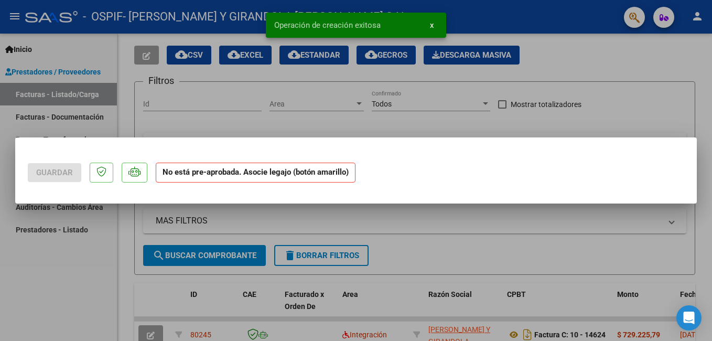
scroll to position [0, 0]
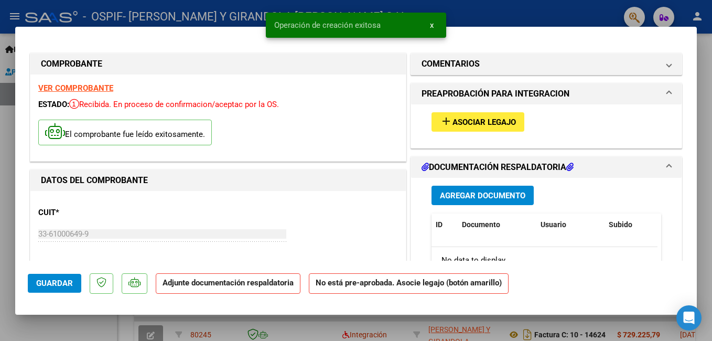
click at [473, 121] on span "Asociar Legajo" at bounding box center [484, 122] width 63 height 9
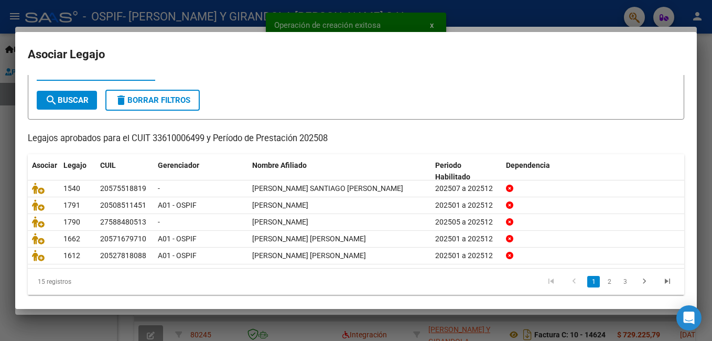
scroll to position [54, 0]
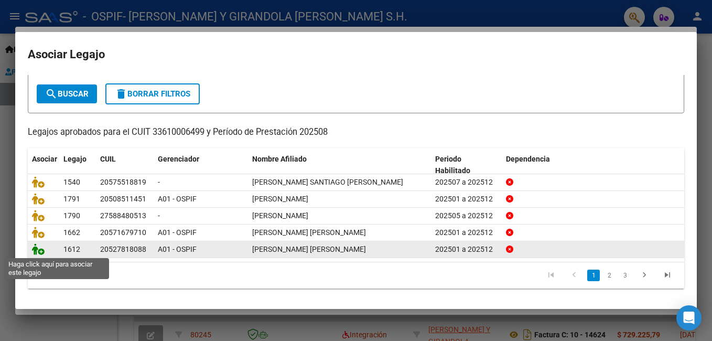
click at [36, 250] on icon at bounding box center [38, 249] width 13 height 12
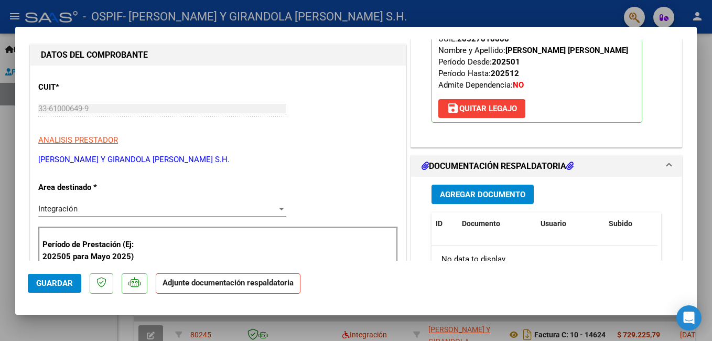
scroll to position [157, 0]
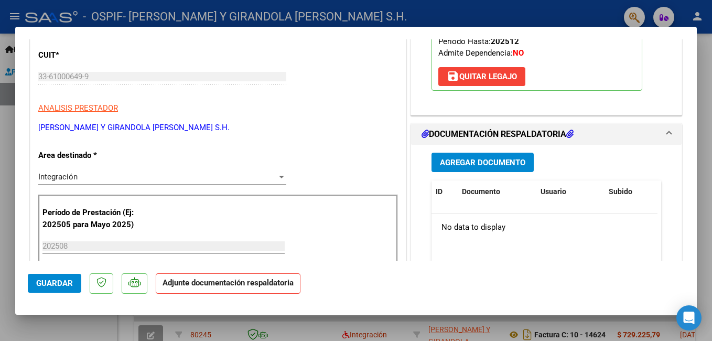
click at [479, 165] on span "Agregar Documento" at bounding box center [483, 162] width 86 height 9
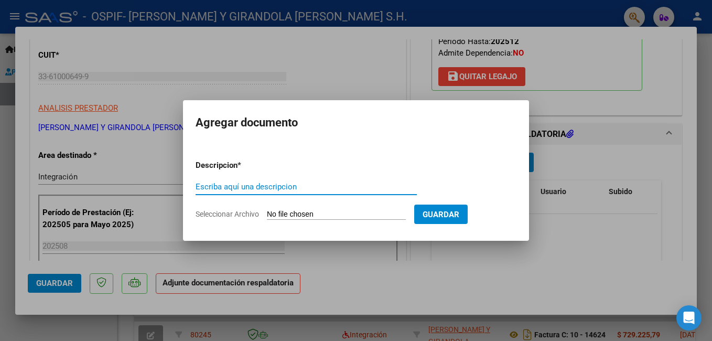
click at [287, 190] on input "Escriba aquí una descripcion" at bounding box center [306, 186] width 221 height 9
type input "planilla asistencia"
click at [295, 214] on input "Seleccionar Archivo" at bounding box center [336, 215] width 139 height 10
type input "C:\fakepath\ADJUNTOS [DATE] [PERSON_NAME].pdf"
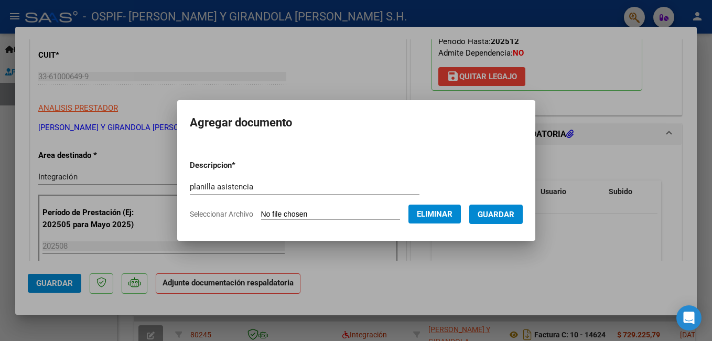
click at [515, 215] on span "Guardar" at bounding box center [496, 214] width 37 height 9
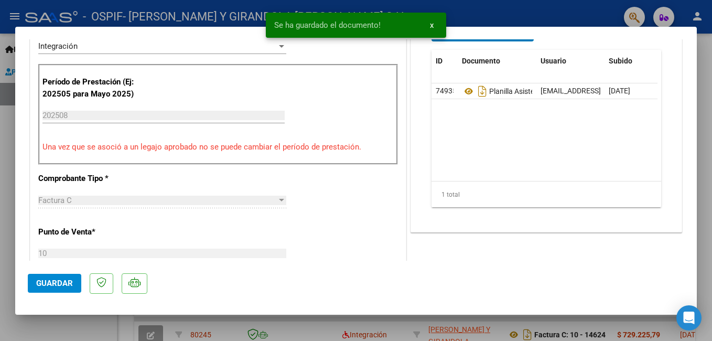
scroll to position [315, 0]
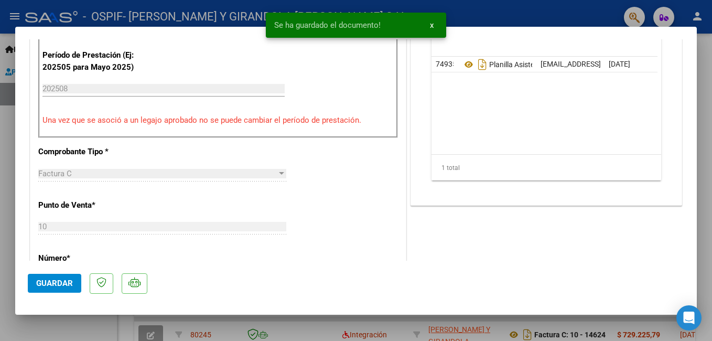
click at [62, 282] on span "Guardar" at bounding box center [54, 283] width 37 height 9
click at [63, 336] on div at bounding box center [356, 170] width 712 height 341
type input "$ 0,00"
